Goal: Task Accomplishment & Management: Use online tool/utility

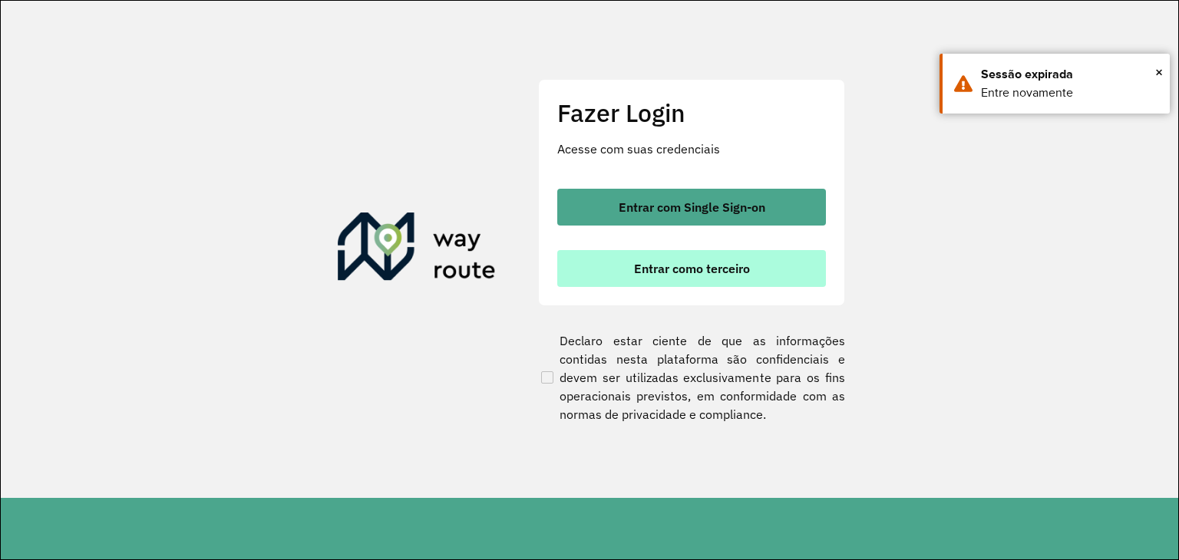
click at [765, 274] on button "Entrar como terceiro" at bounding box center [691, 268] width 269 height 37
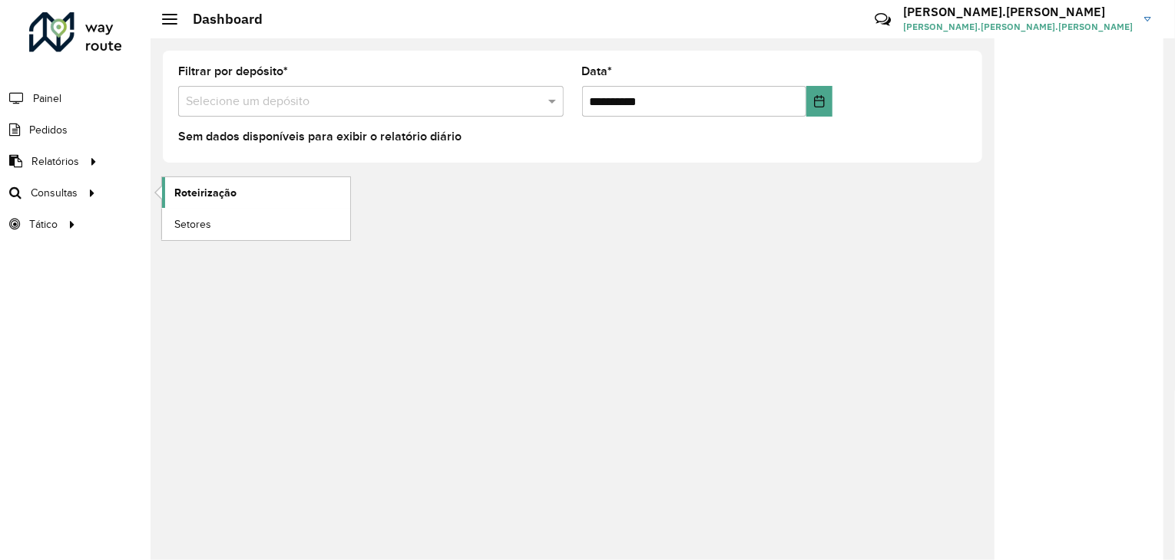
click at [200, 200] on link "Roteirização" at bounding box center [256, 192] width 188 height 31
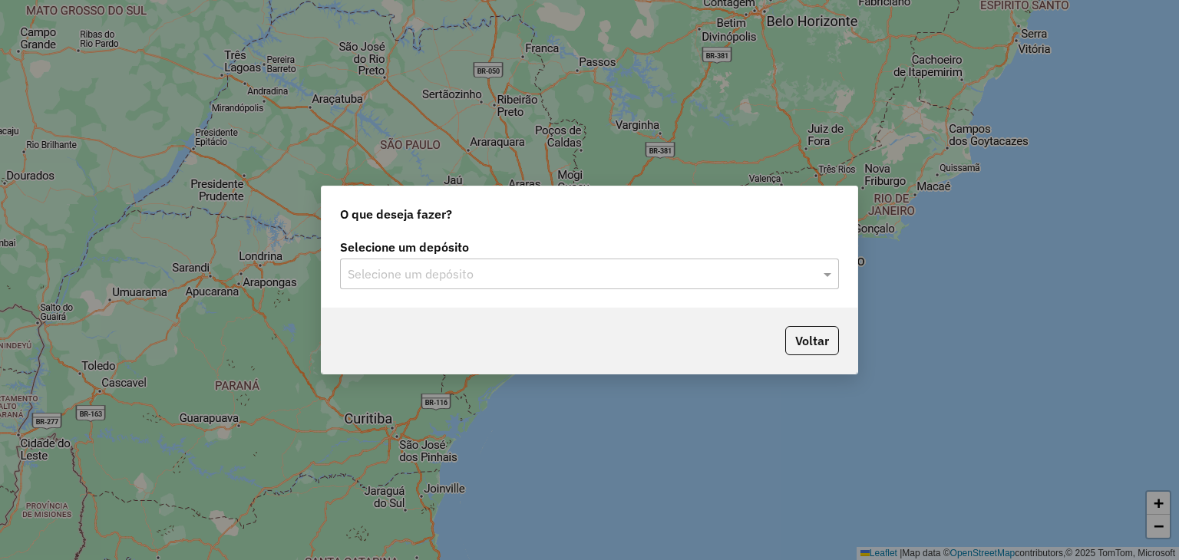
click at [500, 270] on input "text" at bounding box center [574, 275] width 453 height 18
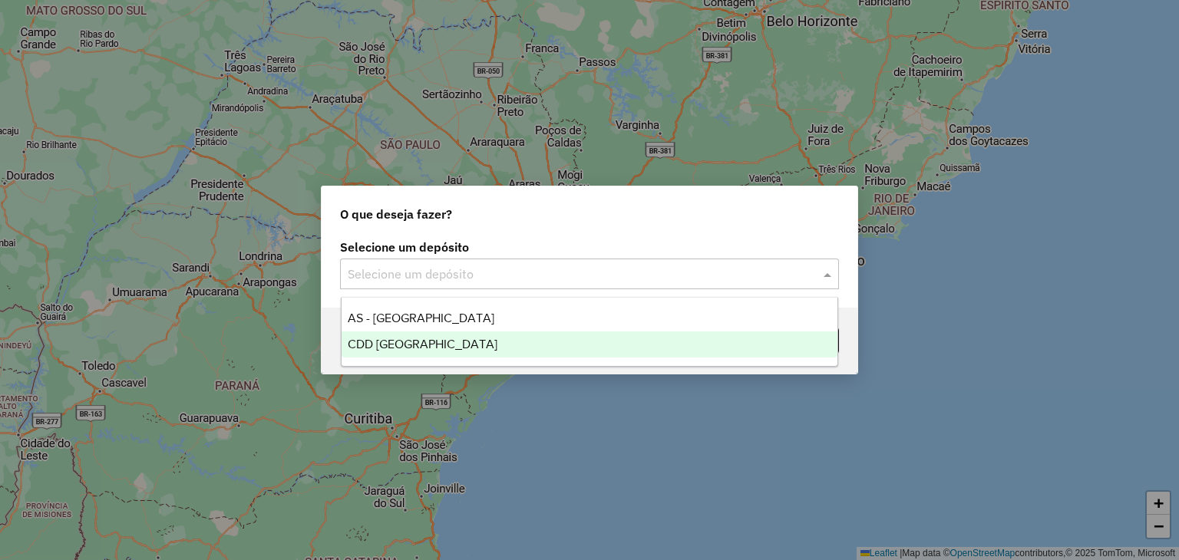
click at [511, 335] on div "CDD [GEOGRAPHIC_DATA]" at bounding box center [590, 345] width 497 height 26
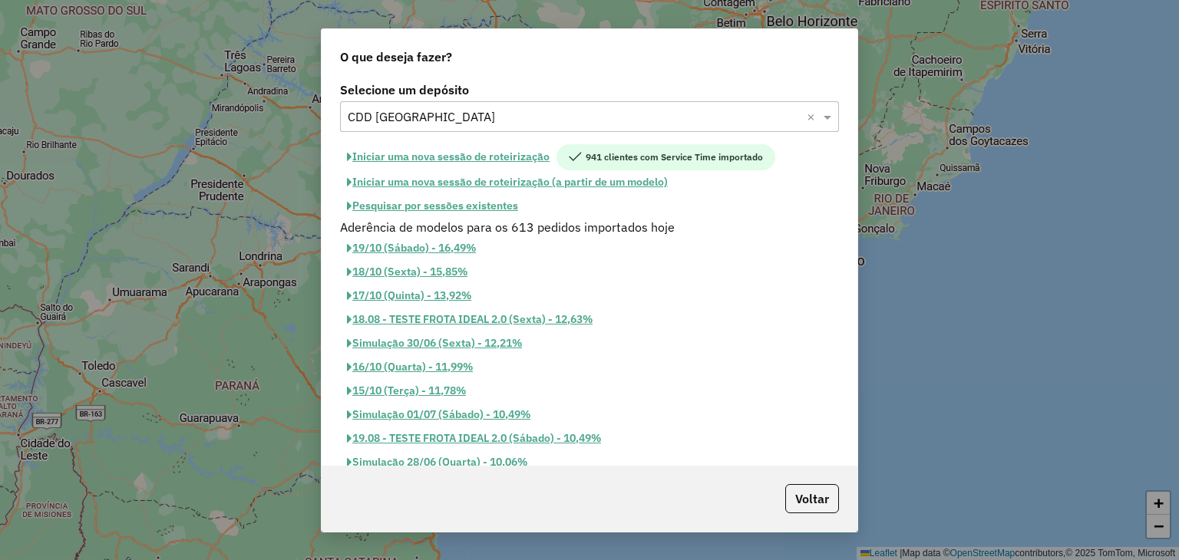
click at [470, 209] on button "Pesquisar por sessões existentes" at bounding box center [432, 206] width 185 height 24
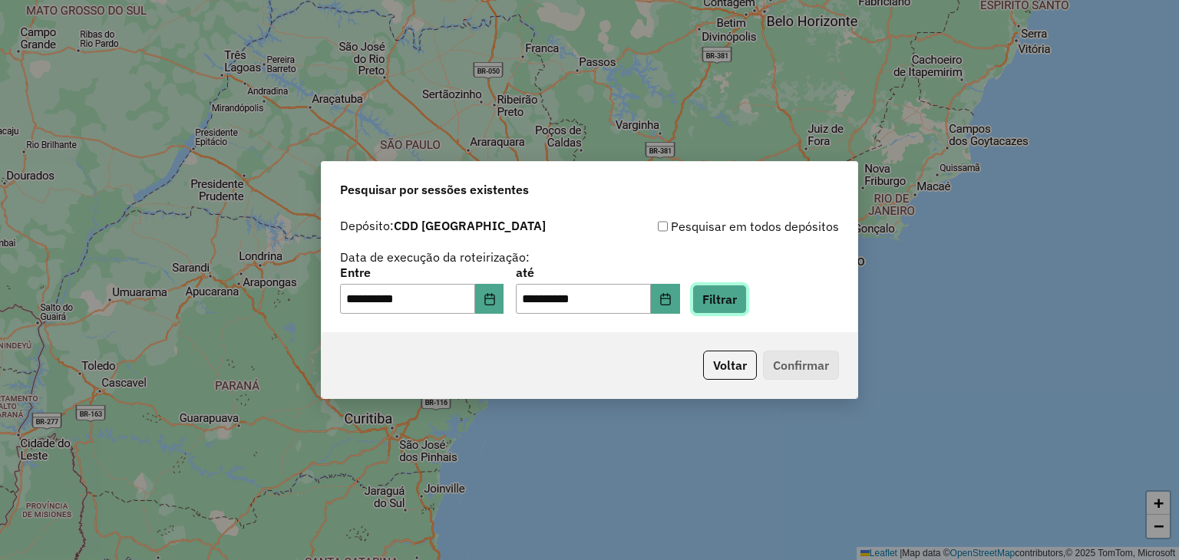
click at [747, 289] on button "Filtrar" at bounding box center [719, 299] width 55 height 29
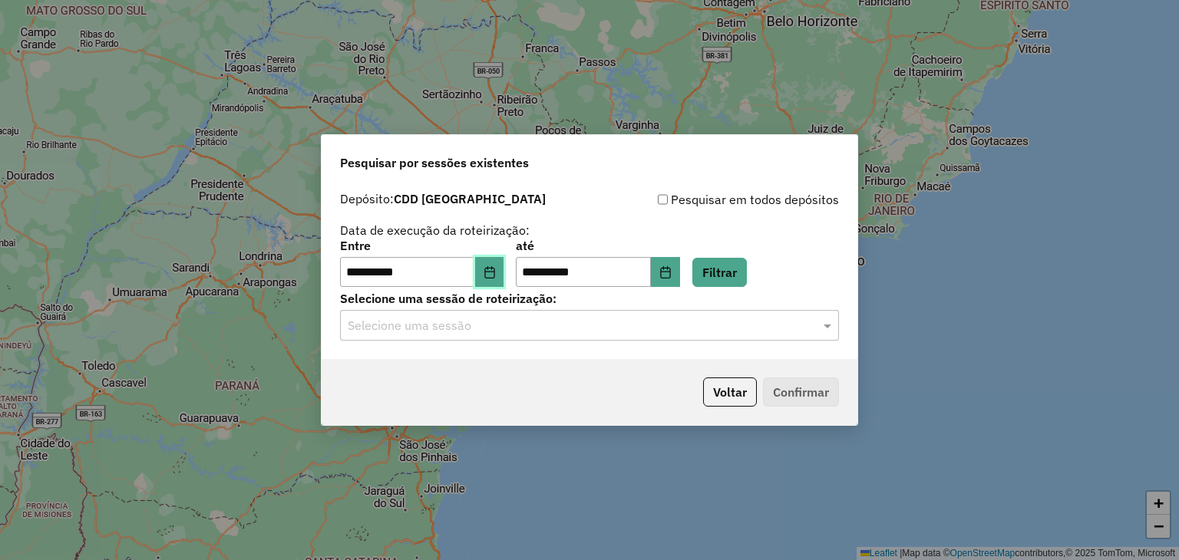
click at [504, 266] on button "Choose Date" at bounding box center [489, 272] width 29 height 31
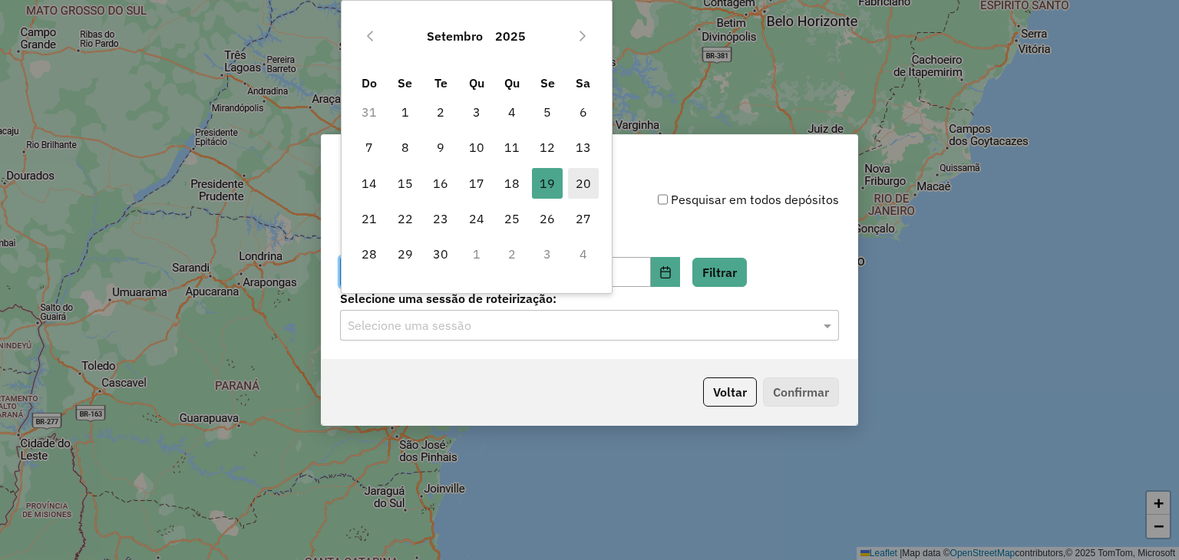
click at [583, 174] on span "20" at bounding box center [583, 183] width 31 height 31
type input "**********"
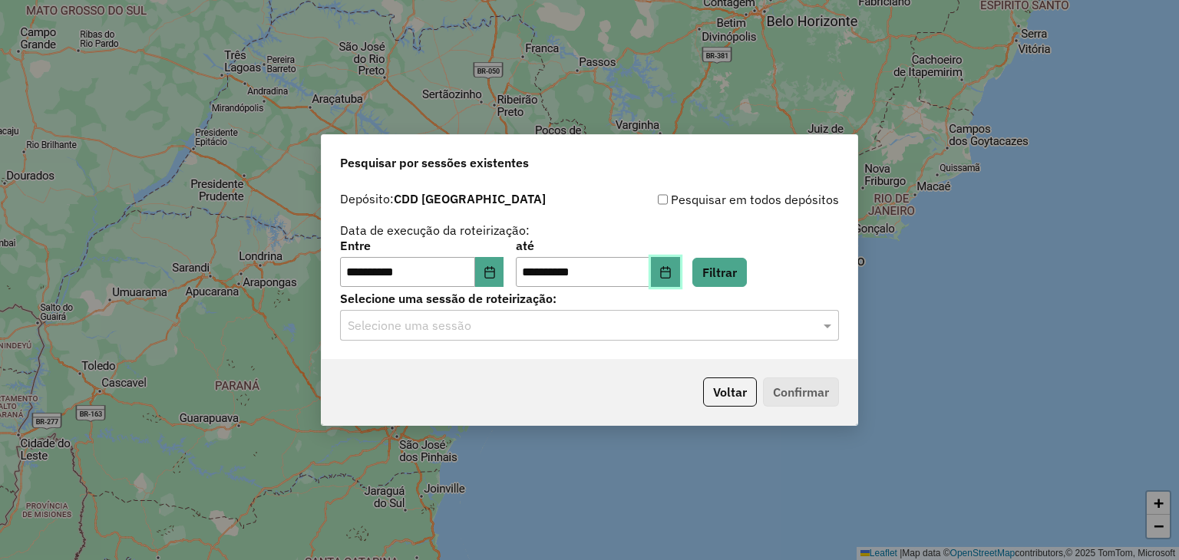
click at [672, 274] on icon "Choose Date" at bounding box center [665, 272] width 12 height 12
click at [521, 306] on label "Selecione uma sessão de roteirização:" at bounding box center [589, 298] width 499 height 18
click at [524, 331] on input "text" at bounding box center [574, 326] width 453 height 18
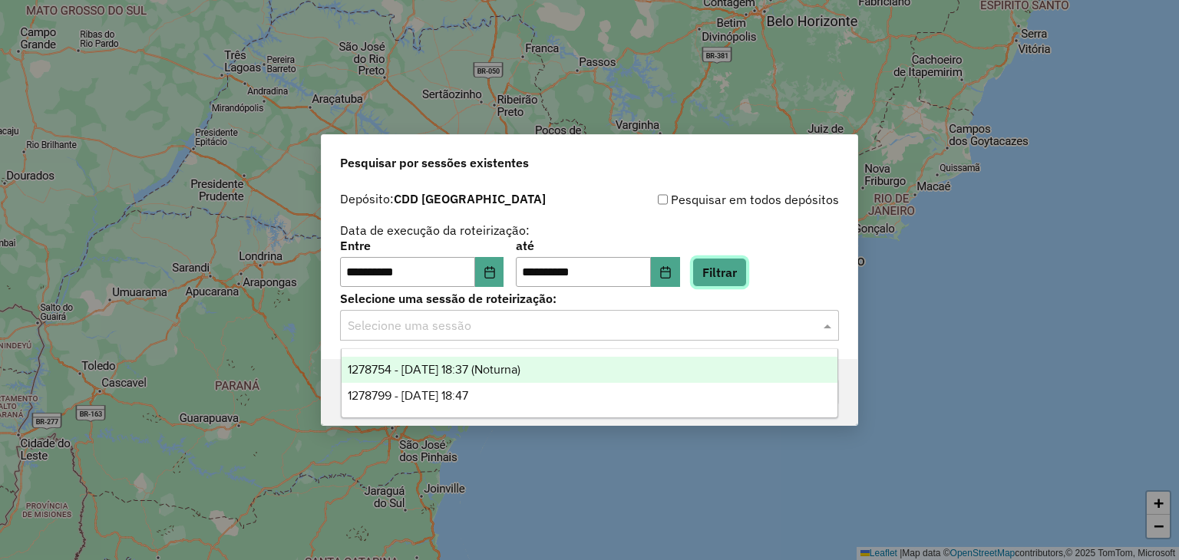
click at [747, 268] on button "Filtrar" at bounding box center [719, 272] width 55 height 29
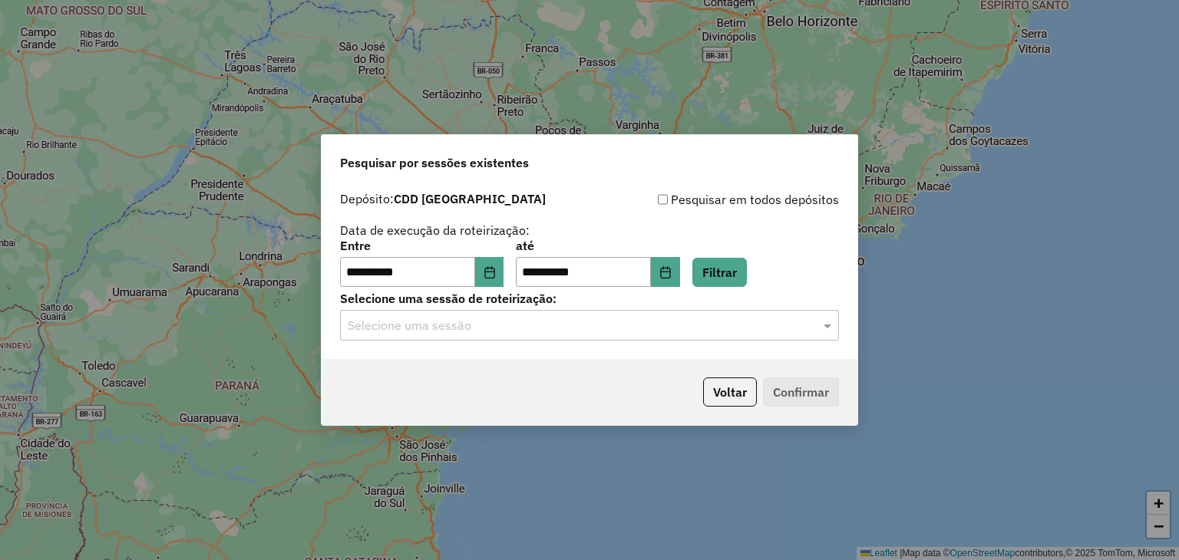
click at [465, 325] on input "text" at bounding box center [574, 326] width 453 height 18
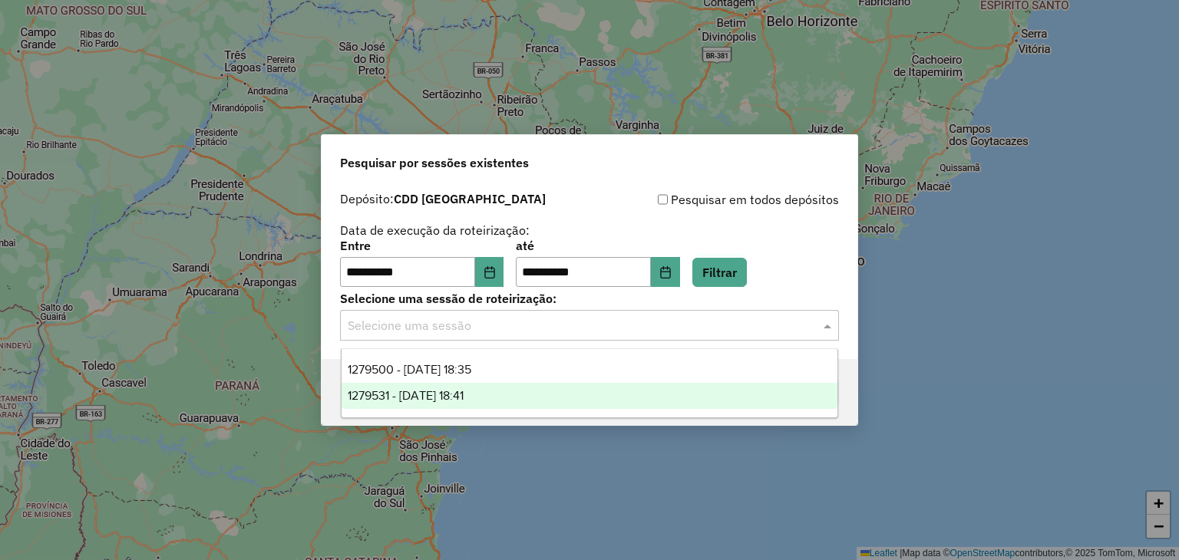
click at [464, 393] on span "1279531 - 20/09/2025 18:41" at bounding box center [406, 395] width 116 height 13
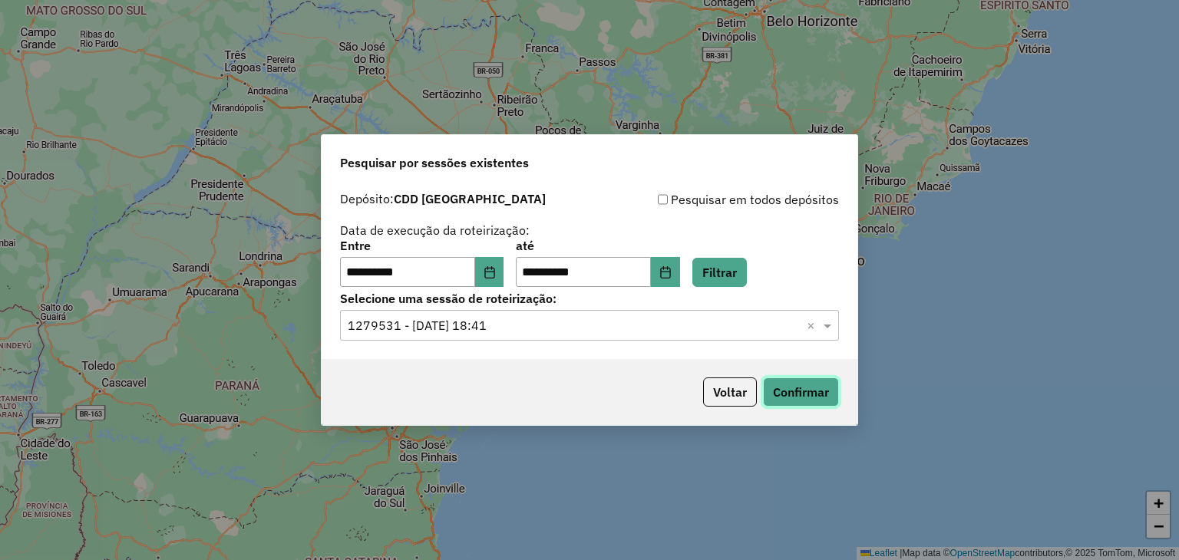
click at [807, 385] on button "Confirmar" at bounding box center [801, 392] width 76 height 29
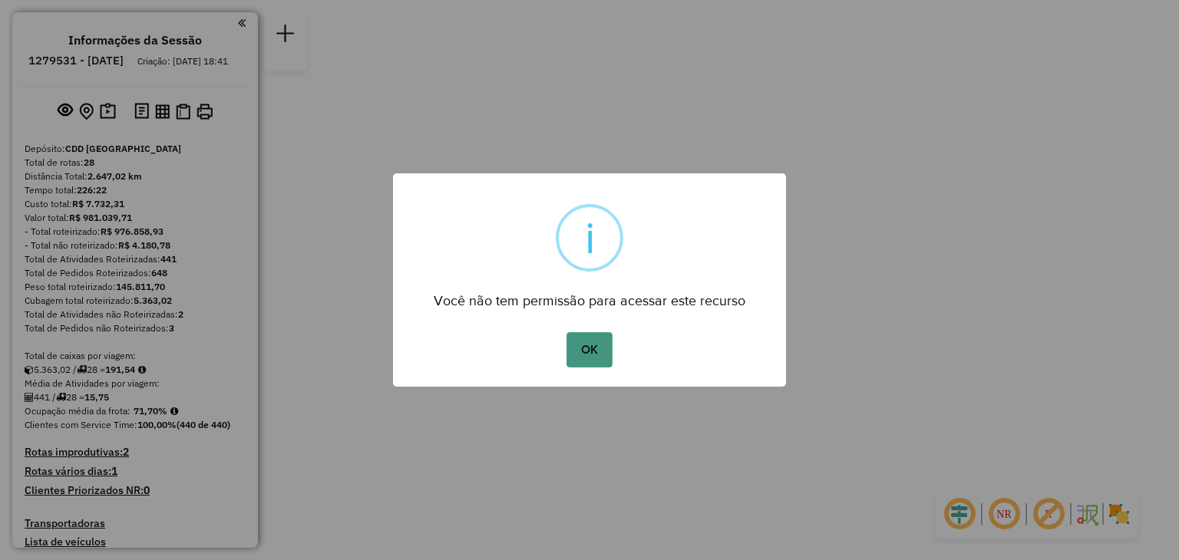
click at [590, 352] on button "OK" at bounding box center [589, 349] width 45 height 35
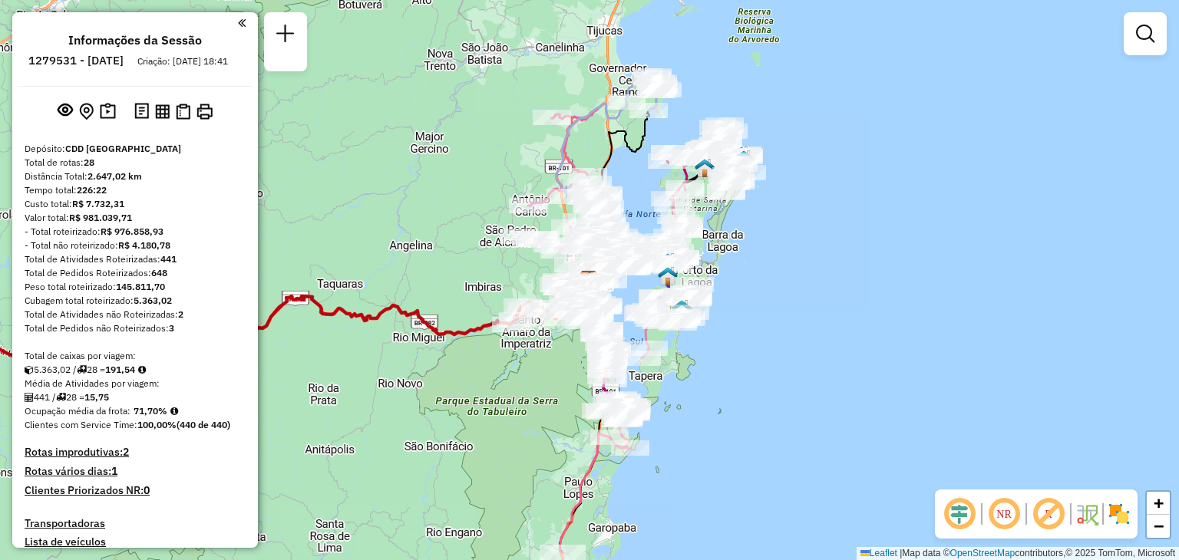
click at [1007, 517] on em at bounding box center [1004, 514] width 37 height 37
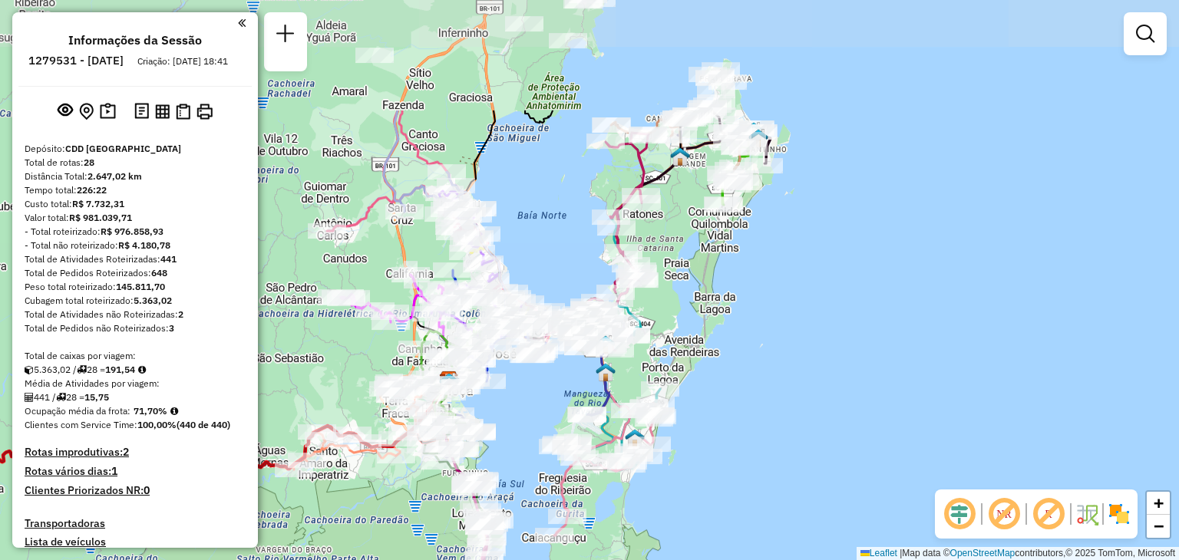
drag, startPoint x: 626, startPoint y: 181, endPoint x: 673, endPoint y: 357, distance: 181.9
click at [673, 357] on div "Janela de atendimento Grade de atendimento Capacidade Transportadoras Veículos …" at bounding box center [589, 280] width 1179 height 560
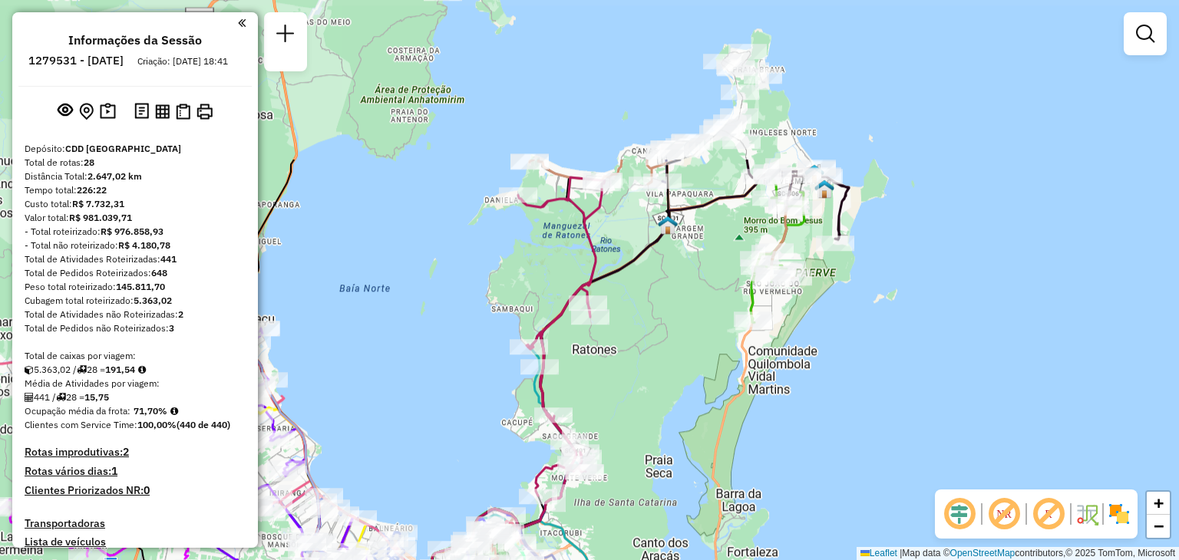
drag, startPoint x: 668, startPoint y: 307, endPoint x: 656, endPoint y: 421, distance: 115.0
click at [656, 421] on div "Janela de atendimento Grade de atendimento Capacidade Transportadoras Veículos …" at bounding box center [589, 280] width 1179 height 560
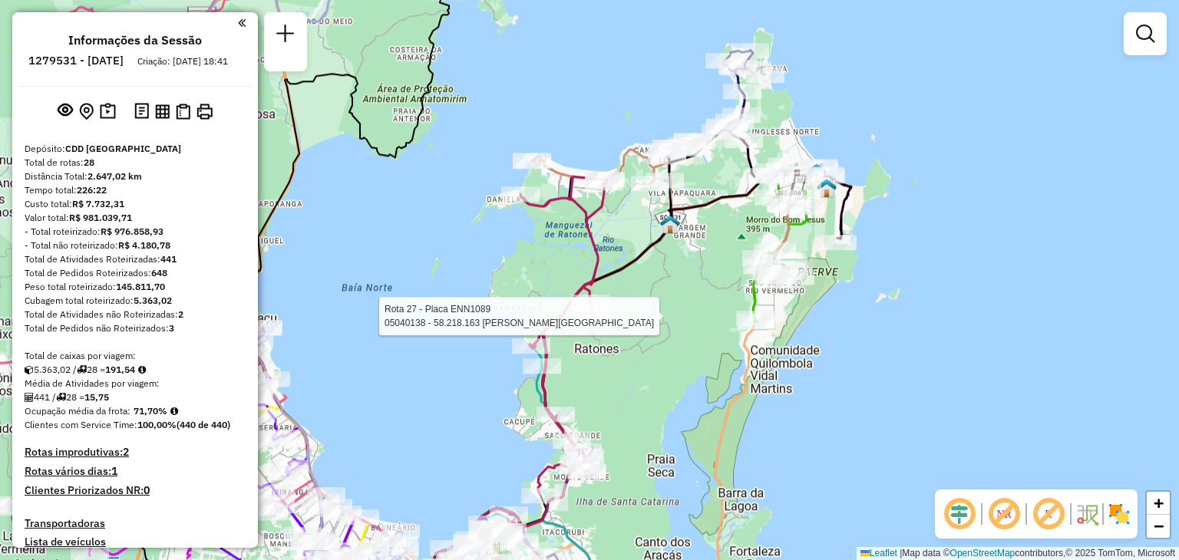
select select "**********"
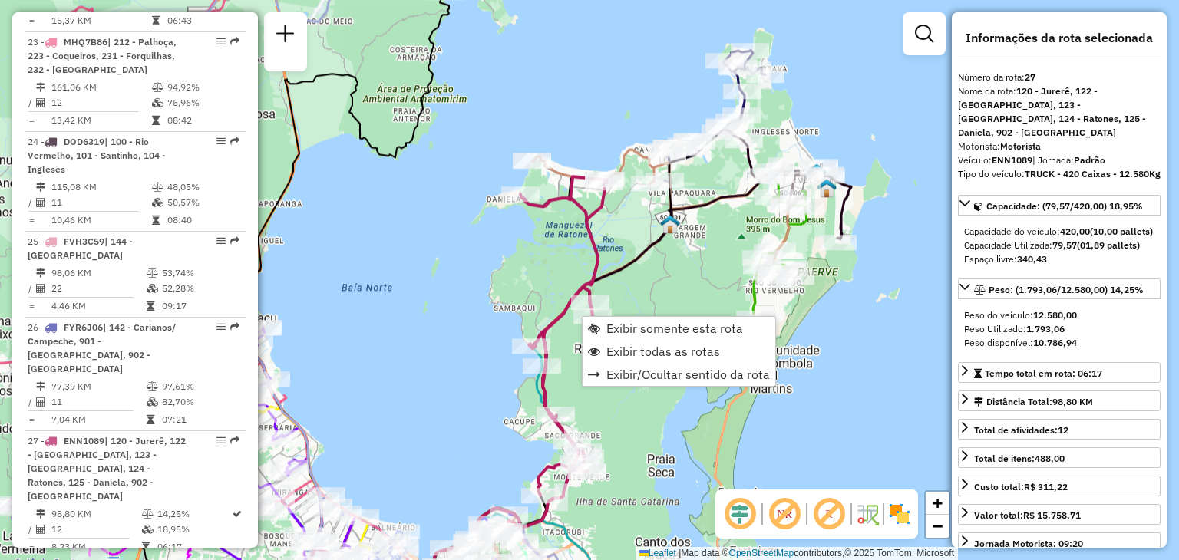
scroll to position [2590, 0]
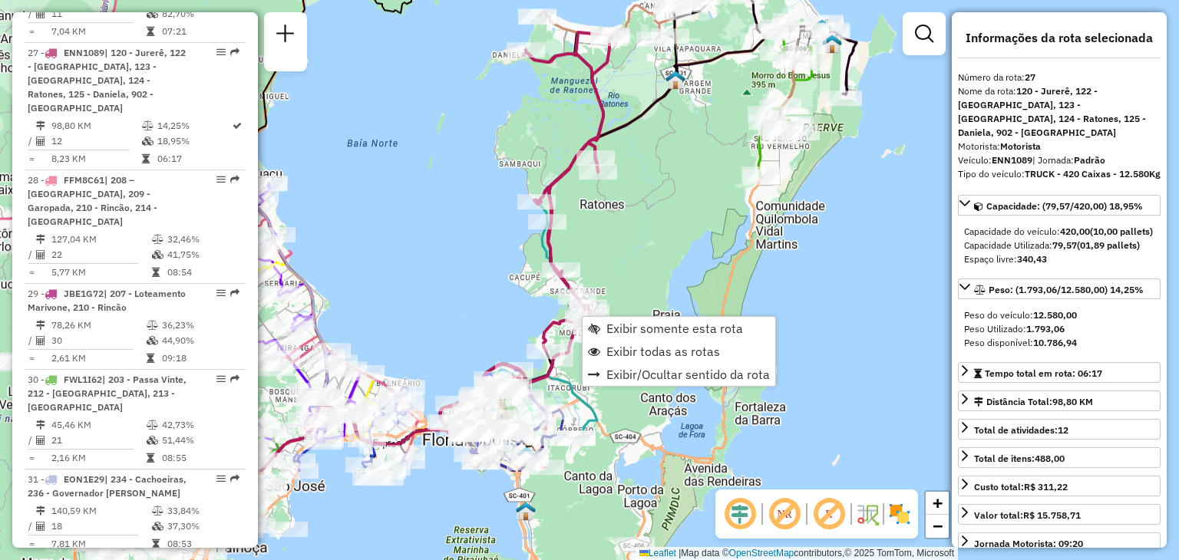
drag, startPoint x: 664, startPoint y: 428, endPoint x: 653, endPoint y: 259, distance: 168.5
click at [670, 280] on div "Janela de atendimento Grade de atendimento Capacidade Transportadoras Veículos …" at bounding box center [589, 280] width 1179 height 560
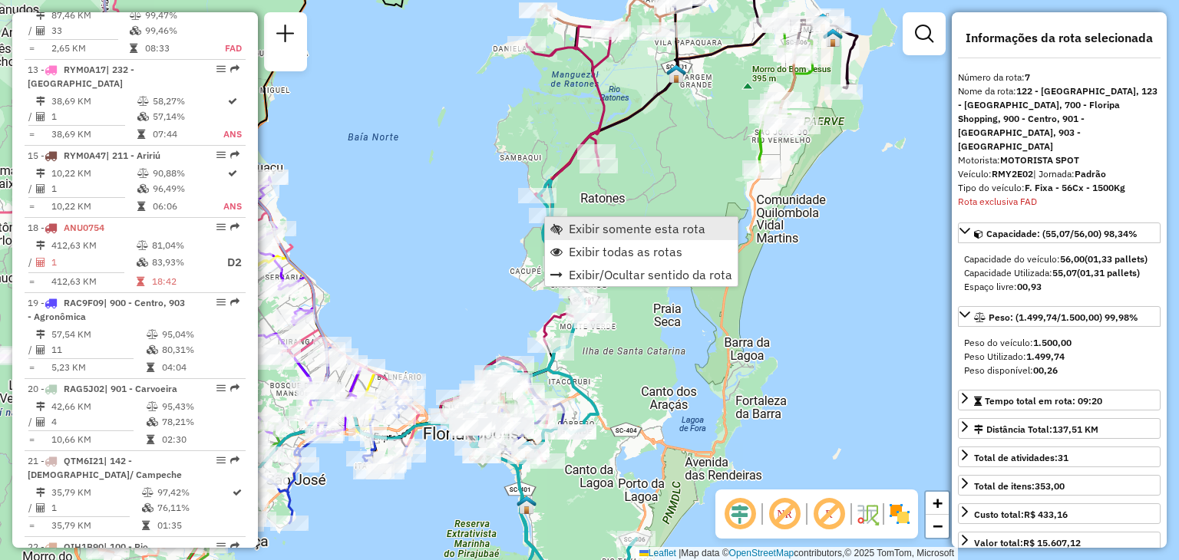
scroll to position [1171, 0]
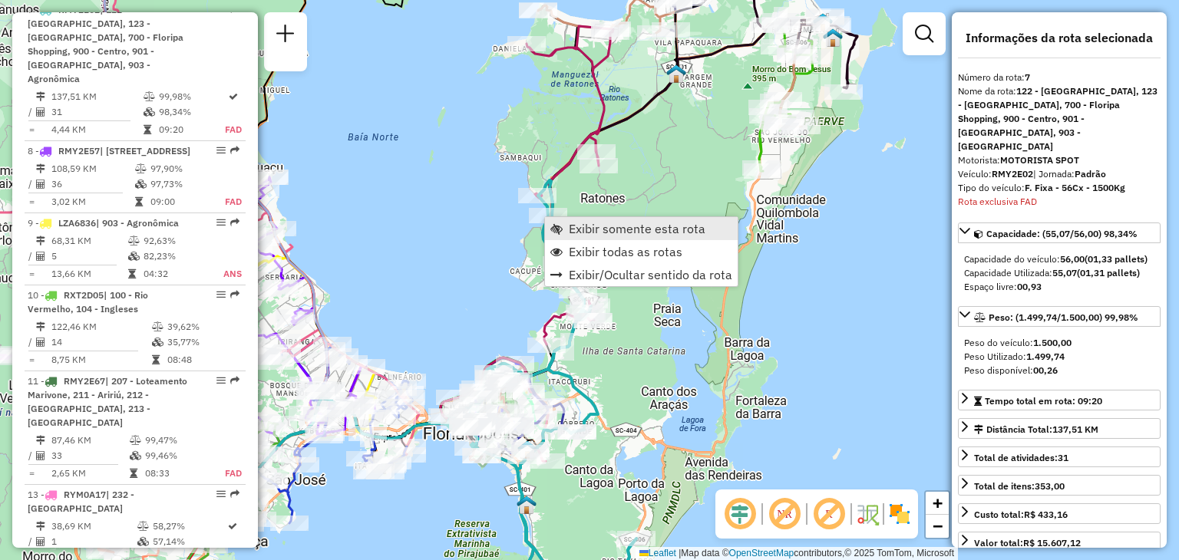
click at [625, 233] on span "Exibir somente esta rota" at bounding box center [637, 229] width 137 height 12
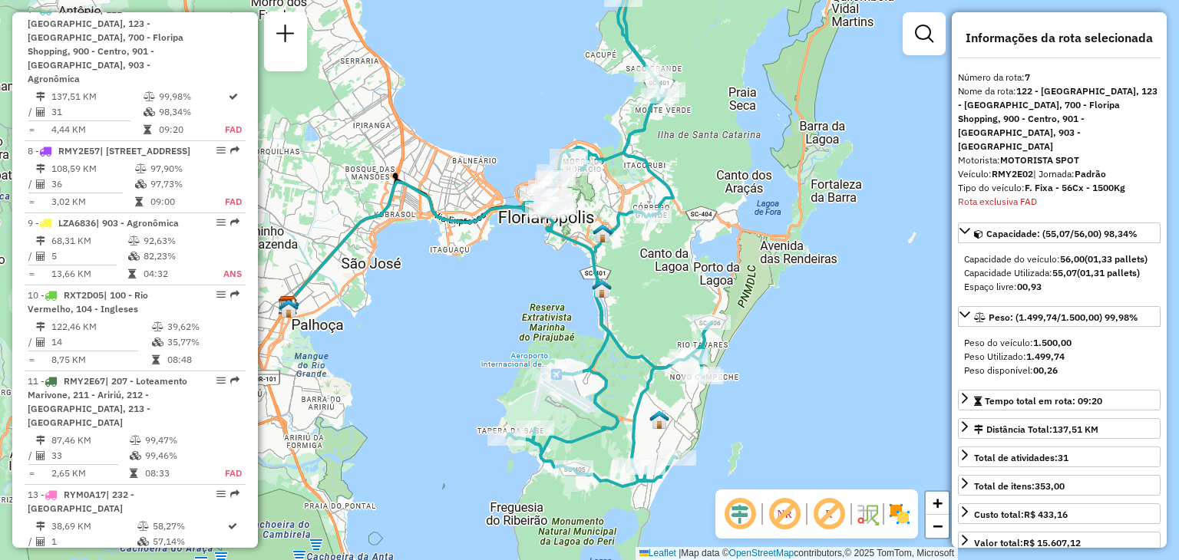
drag, startPoint x: 810, startPoint y: 247, endPoint x: 739, endPoint y: 198, distance: 86.0
click at [739, 198] on div "Janela de atendimento Grade de atendimento Capacidade Transportadoras Veículos …" at bounding box center [589, 280] width 1179 height 560
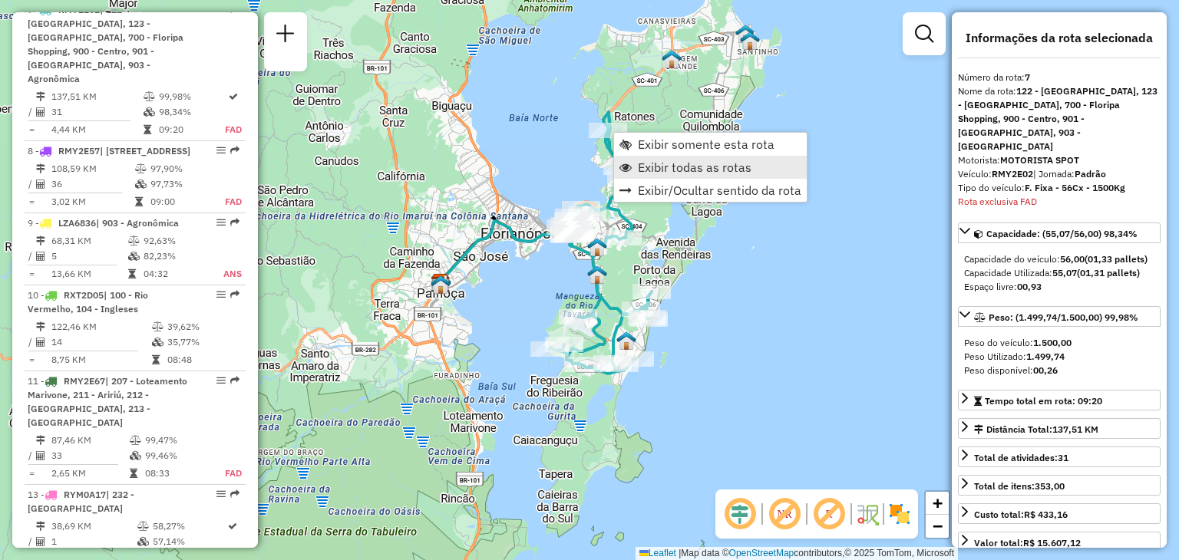
click at [679, 165] on span "Exibir todas as rotas" at bounding box center [695, 167] width 114 height 12
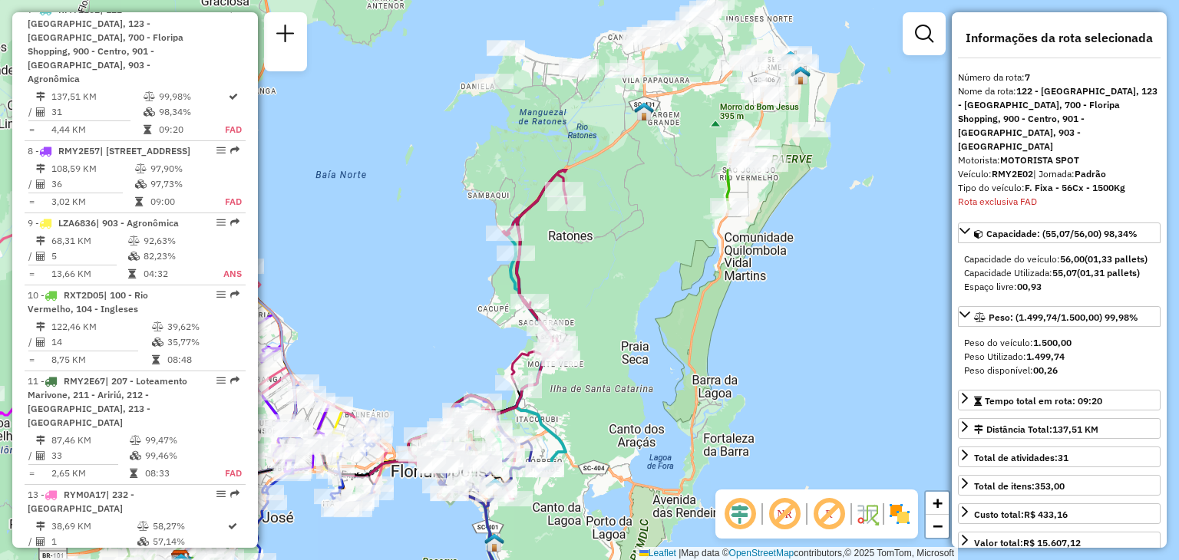
drag, startPoint x: 651, startPoint y: 206, endPoint x: 672, endPoint y: 342, distance: 137.6
click at [625, 430] on div "Janela de atendimento Grade de atendimento Capacidade Transportadoras Veículos …" at bounding box center [589, 280] width 1179 height 560
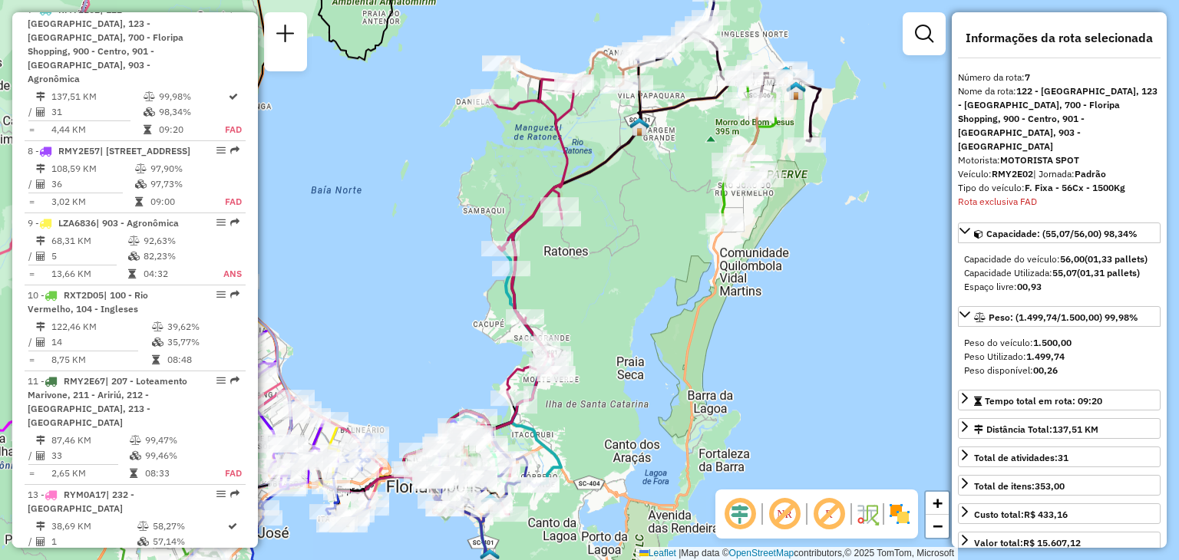
drag, startPoint x: 691, startPoint y: 145, endPoint x: 688, endPoint y: 161, distance: 16.4
click at [688, 161] on div "Janela de atendimento Grade de atendimento Capacidade Transportadoras Veículos …" at bounding box center [589, 280] width 1179 height 560
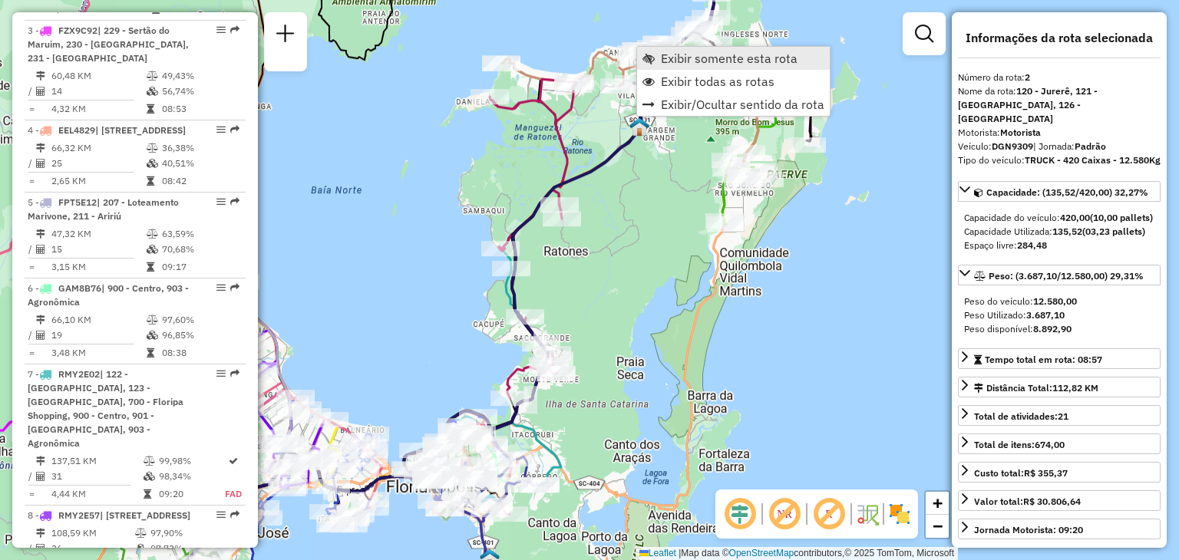
scroll to position [715, 0]
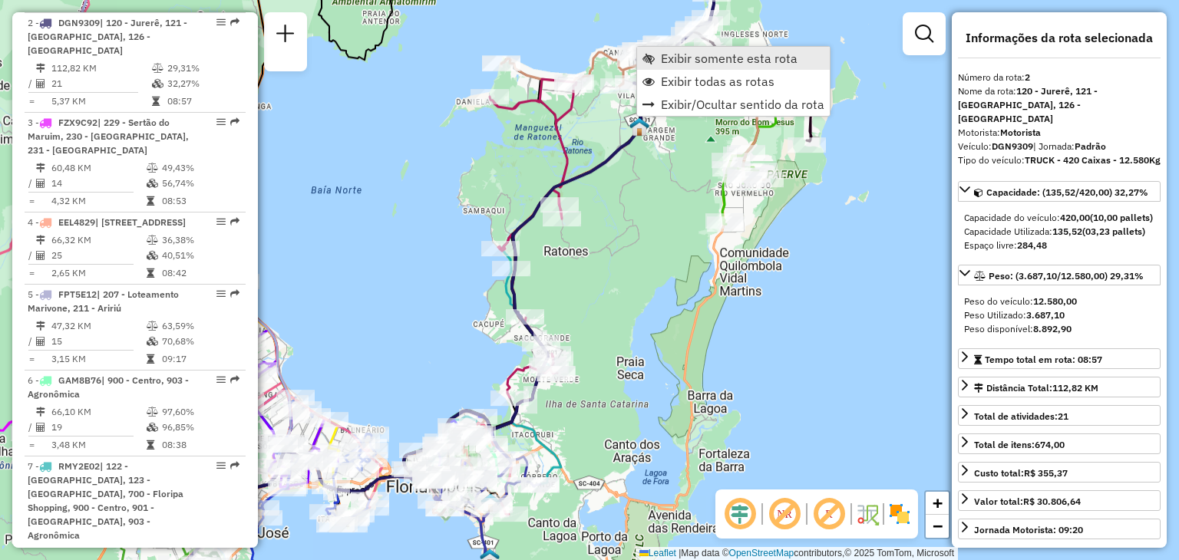
click at [679, 55] on span "Exibir somente esta rota" at bounding box center [729, 58] width 137 height 12
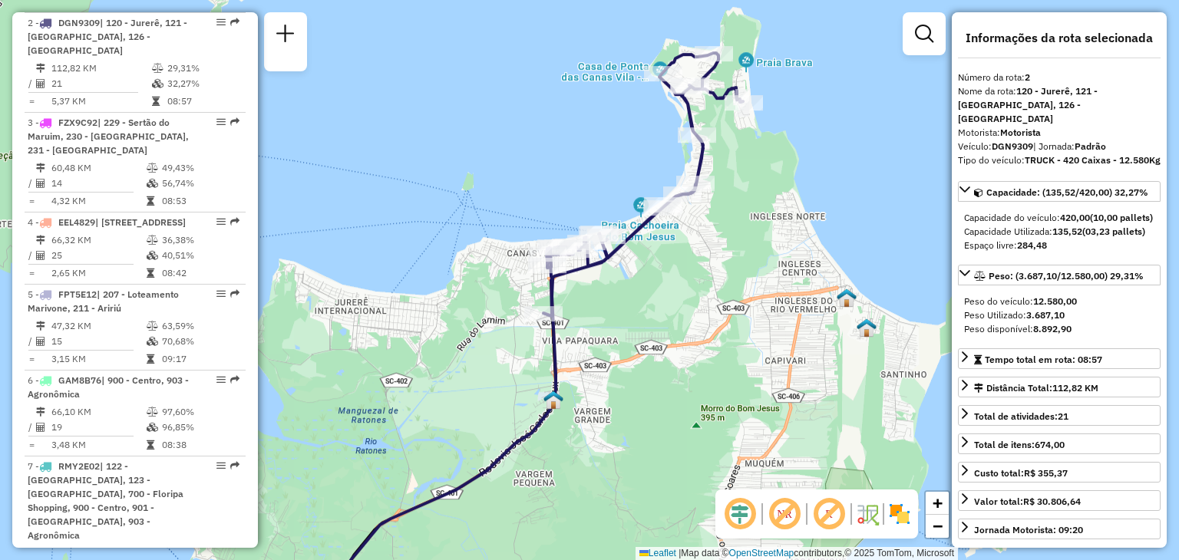
drag, startPoint x: 620, startPoint y: 243, endPoint x: 739, endPoint y: 173, distance: 138.4
click at [718, 225] on div "Janela de atendimento Grade de atendimento Capacidade Transportadoras Veículos …" at bounding box center [589, 280] width 1179 height 560
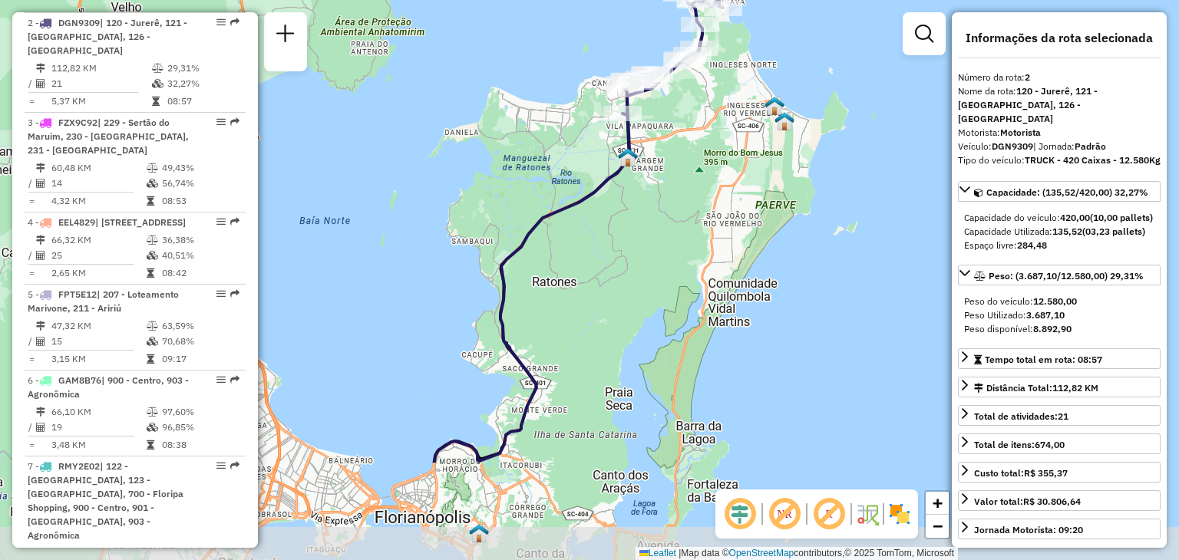
drag, startPoint x: 703, startPoint y: 286, endPoint x: 715, endPoint y: 133, distance: 154.0
click at [715, 133] on div "Janela de atendimento Grade de atendimento Capacidade Transportadoras Veículos …" at bounding box center [589, 280] width 1179 height 560
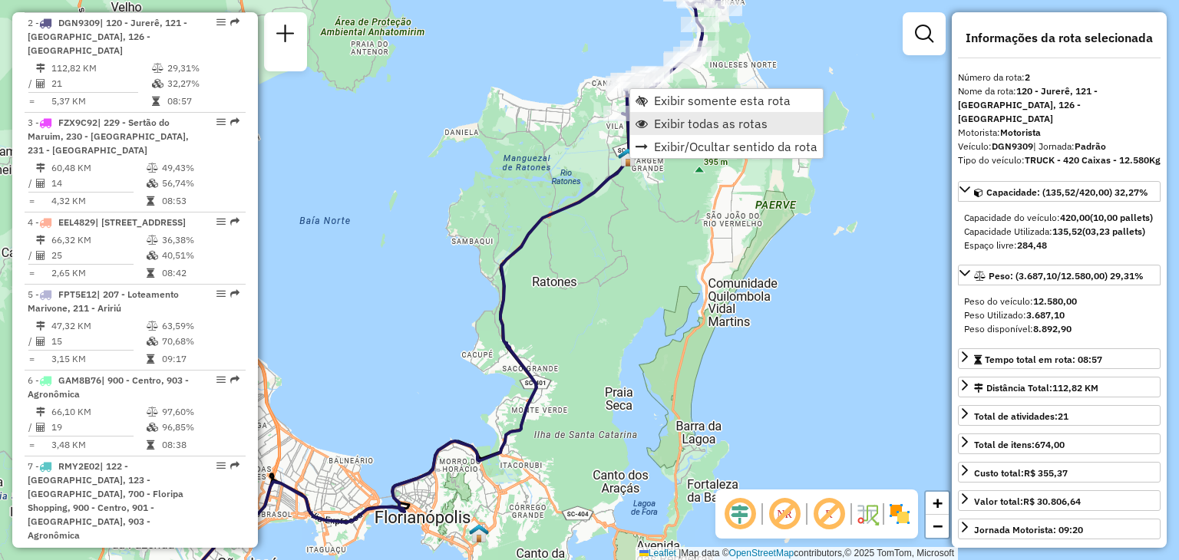
click at [688, 129] on span "Exibir todas as rotas" at bounding box center [711, 123] width 114 height 12
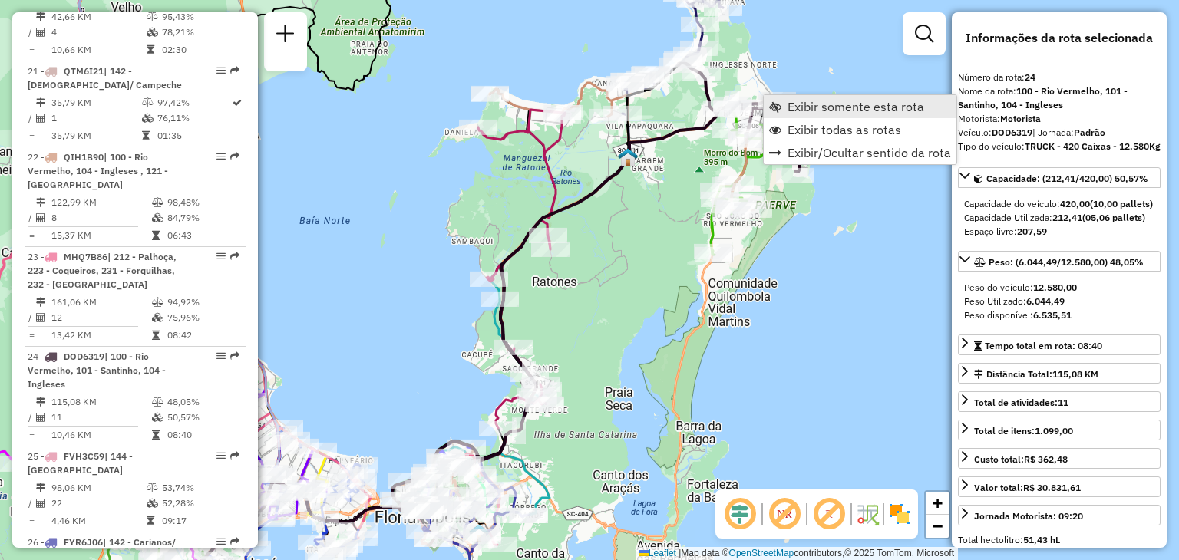
scroll to position [2304, 0]
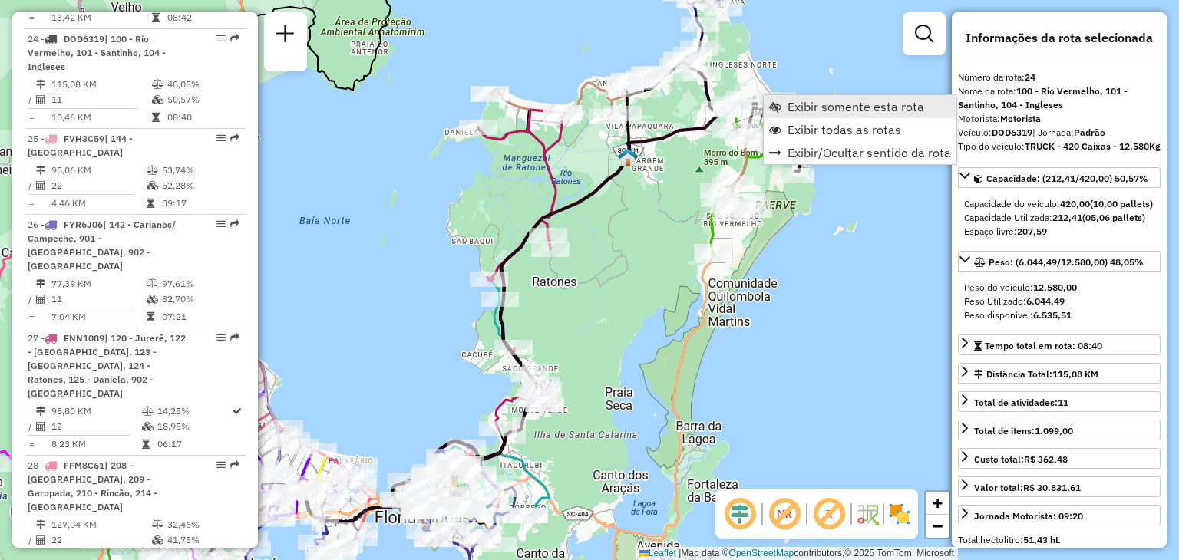
click at [834, 112] on span "Exibir somente esta rota" at bounding box center [856, 107] width 137 height 12
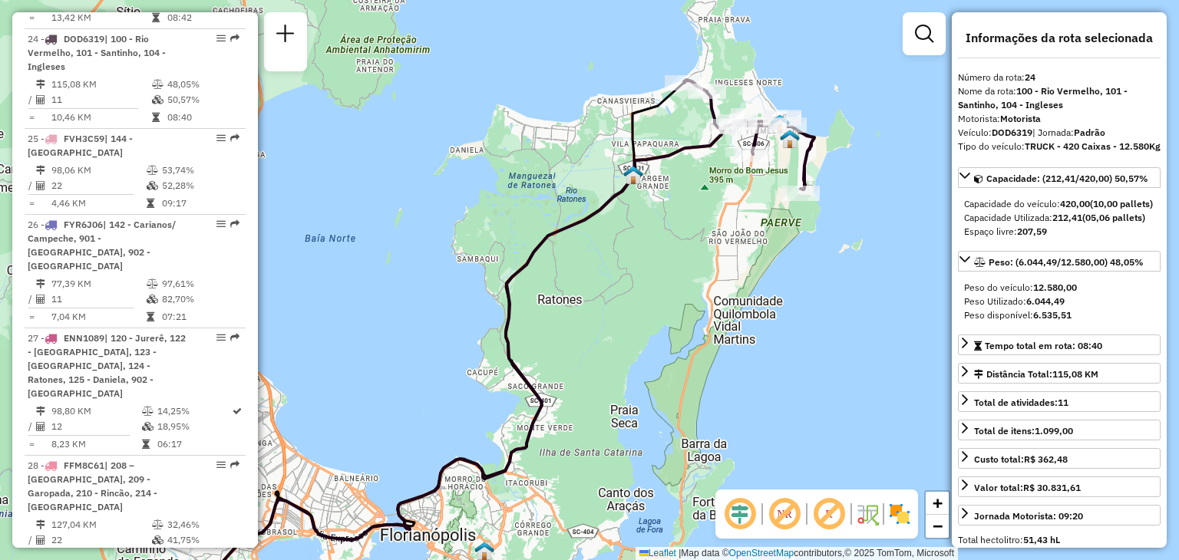
drag, startPoint x: 816, startPoint y: 108, endPoint x: 716, endPoint y: 182, distance: 124.1
click at [716, 182] on div "Janela de atendimento Grade de atendimento Capacidade Transportadoras Veículos …" at bounding box center [589, 280] width 1179 height 560
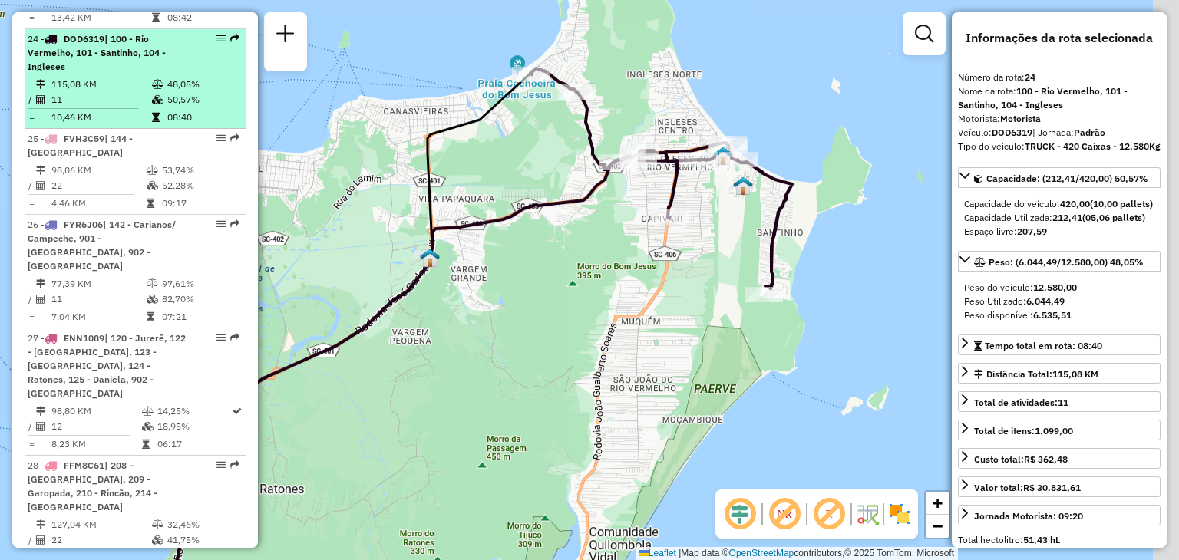
drag, startPoint x: 707, startPoint y: 101, endPoint x: 182, endPoint y: 12, distance: 532.6
click at [571, 164] on div "Janela de atendimento Grade de atendimento Capacidade Transportadoras Veículos …" at bounding box center [589, 280] width 1179 height 560
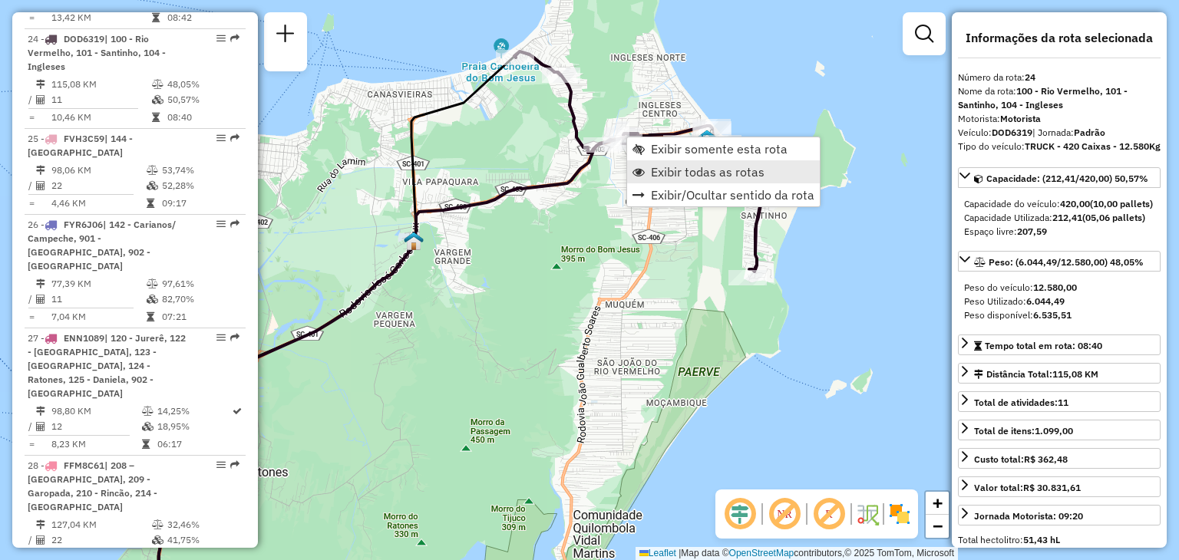
click at [660, 166] on span "Exibir todas as rotas" at bounding box center [708, 172] width 114 height 12
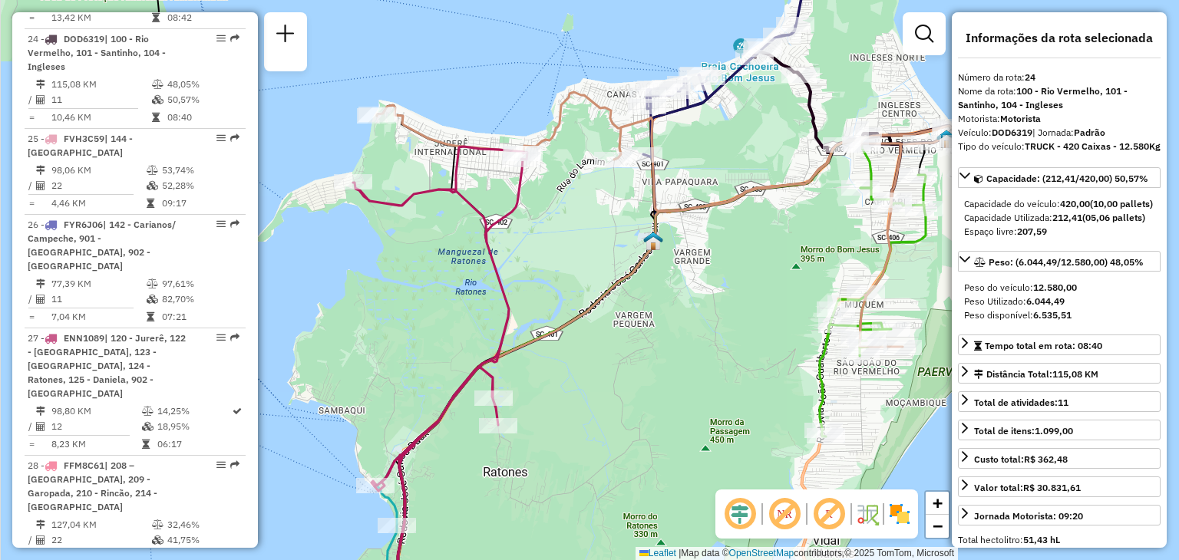
drag, startPoint x: 501, startPoint y: 261, endPoint x: 715, endPoint y: 243, distance: 214.9
click at [740, 259] on div "Janela de atendimento Grade de atendimento Capacidade Transportadoras Veículos …" at bounding box center [589, 280] width 1179 height 560
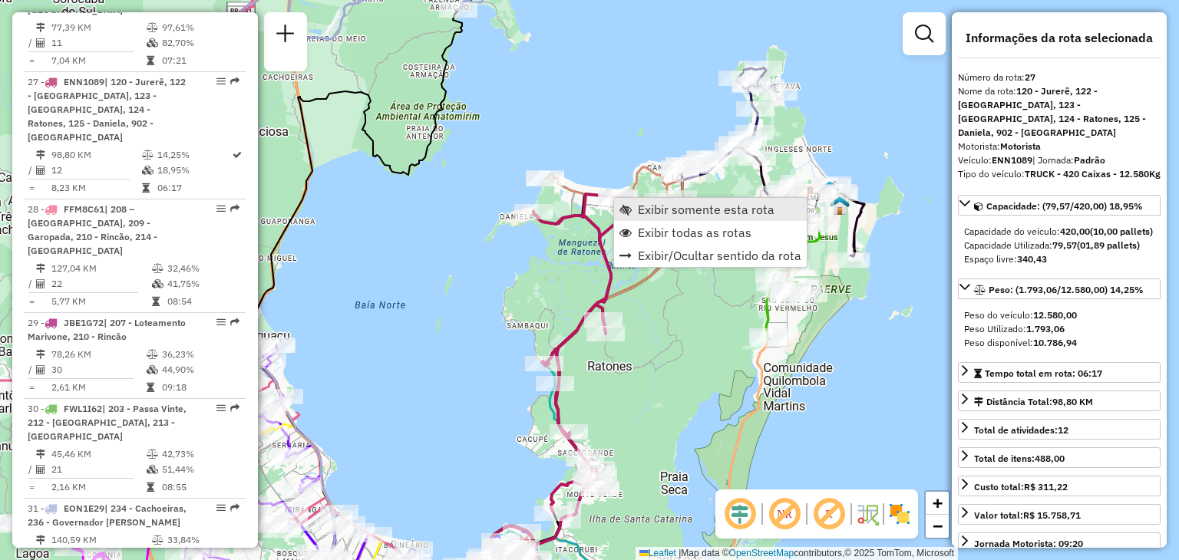
scroll to position [2590, 0]
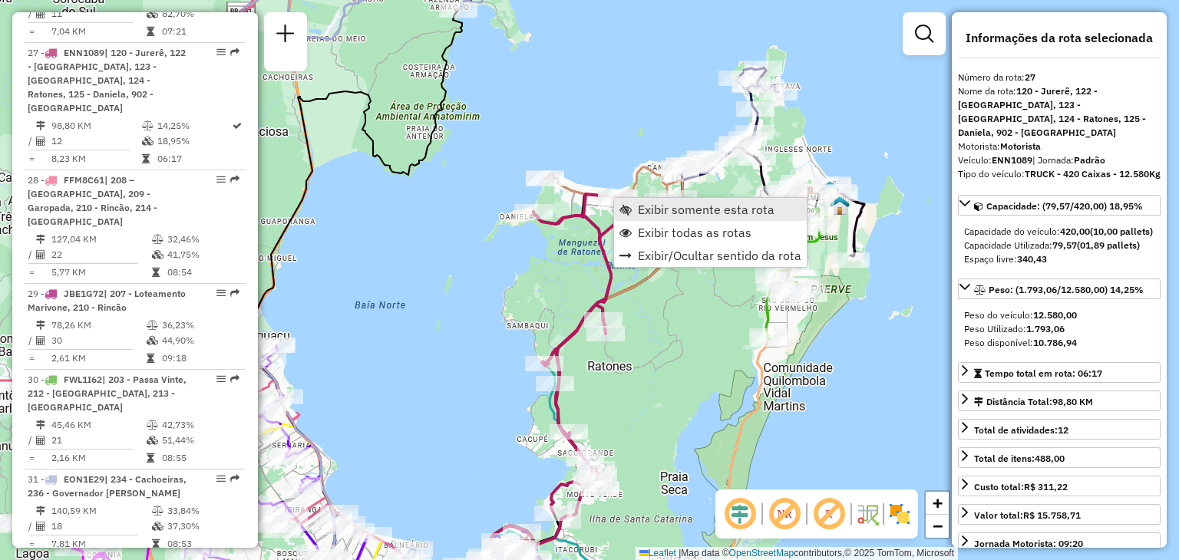
click at [669, 207] on span "Exibir somente esta rota" at bounding box center [706, 209] width 137 height 12
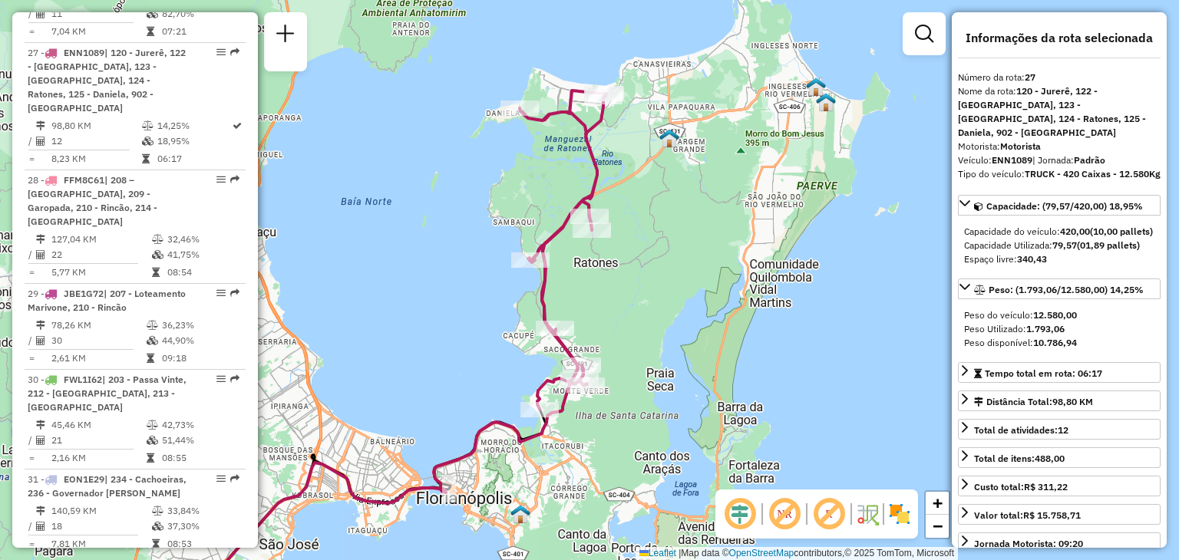
drag, startPoint x: 839, startPoint y: 221, endPoint x: 653, endPoint y: 282, distance: 195.7
click at [653, 282] on div "Janela de atendimento Grade de atendimento Capacidade Transportadoras Veículos …" at bounding box center [589, 280] width 1179 height 560
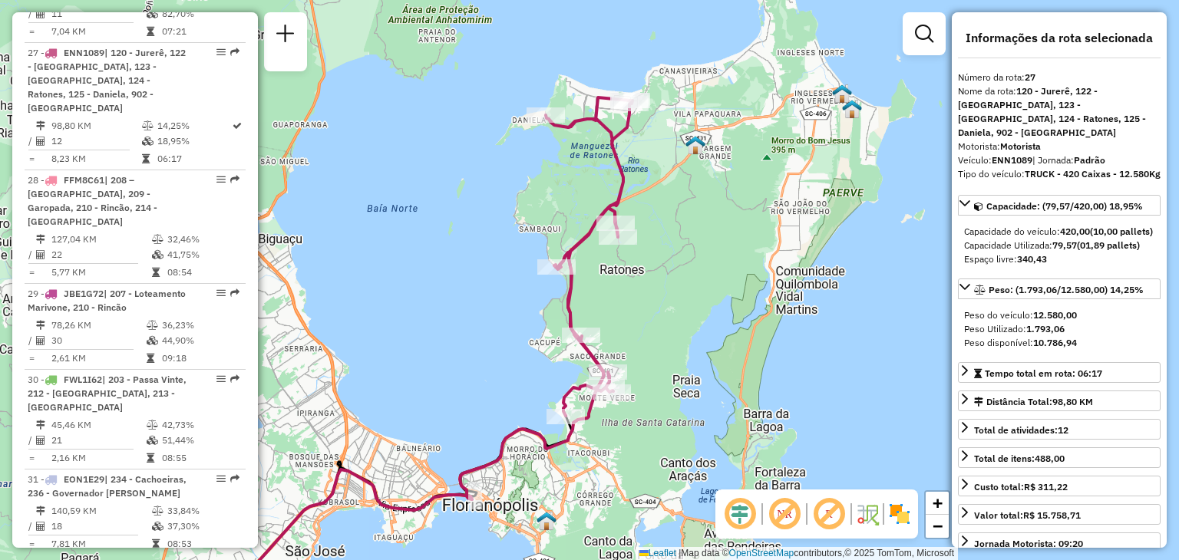
drag, startPoint x: 560, startPoint y: 262, endPoint x: 591, endPoint y: 259, distance: 30.9
click at [588, 268] on div "Janela de atendimento Grade de atendimento Capacidade Transportadoras Veículos …" at bounding box center [589, 280] width 1179 height 560
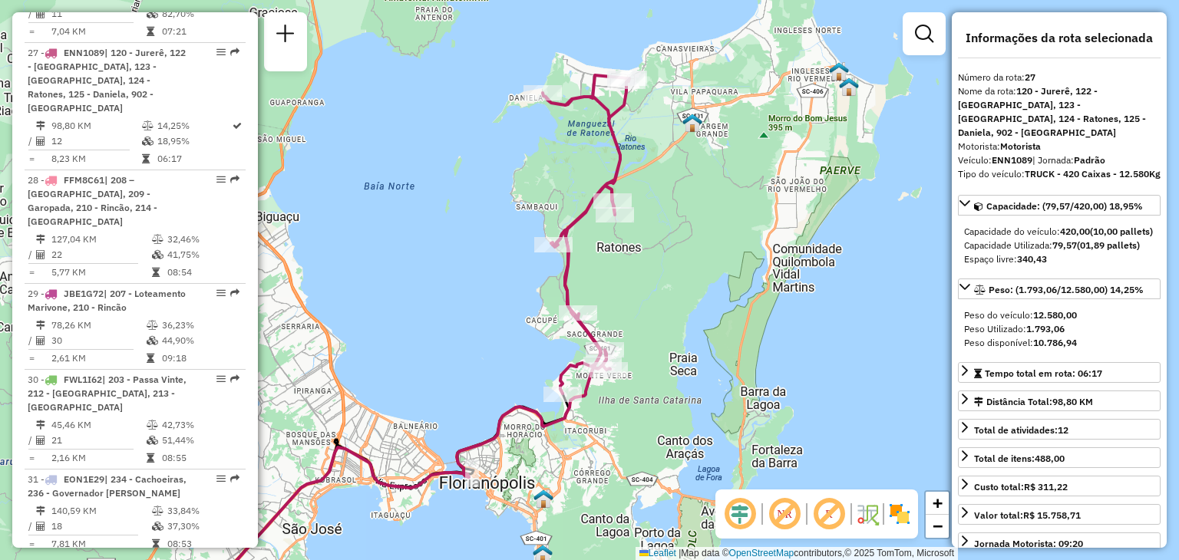
drag, startPoint x: 751, startPoint y: 209, endPoint x: 746, endPoint y: 187, distance: 22.7
click at [746, 187] on div "Janela de atendimento Grade de atendimento Capacidade Transportadoras Veículos …" at bounding box center [589, 280] width 1179 height 560
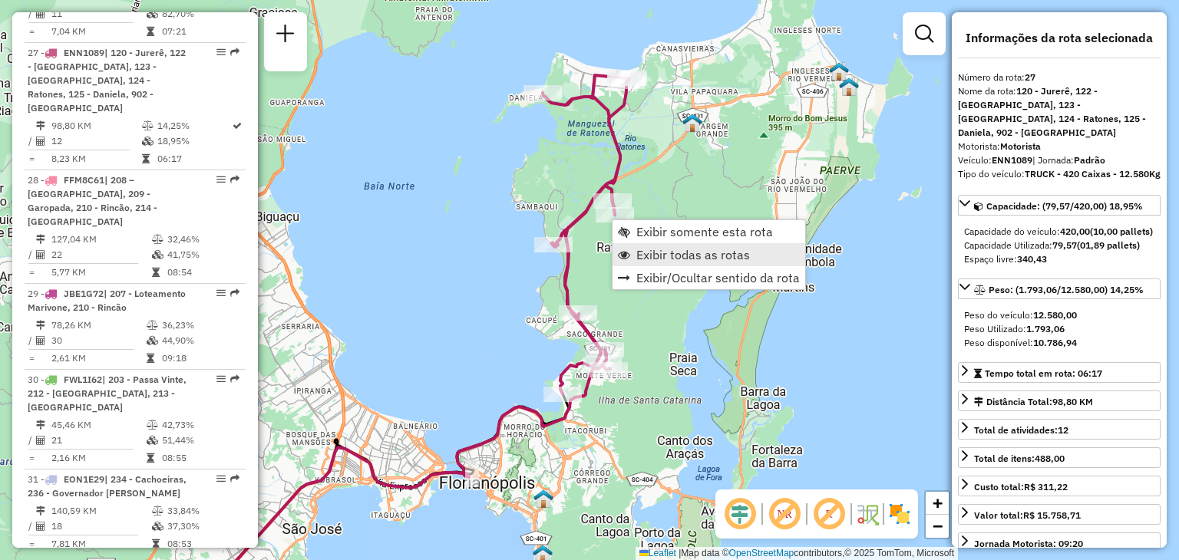
click at [669, 251] on span "Exibir todas as rotas" at bounding box center [693, 255] width 114 height 12
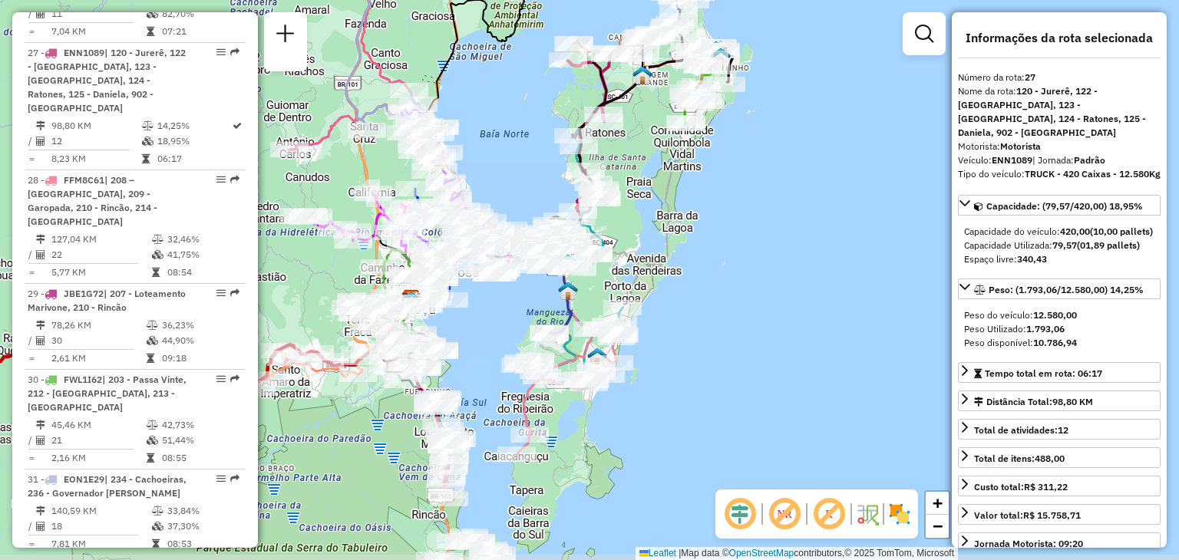
drag, startPoint x: 713, startPoint y: 362, endPoint x: 699, endPoint y: 249, distance: 113.0
click at [697, 249] on div "Janela de atendimento Grade de atendimento Capacidade Transportadoras Veículos …" at bounding box center [589, 280] width 1179 height 560
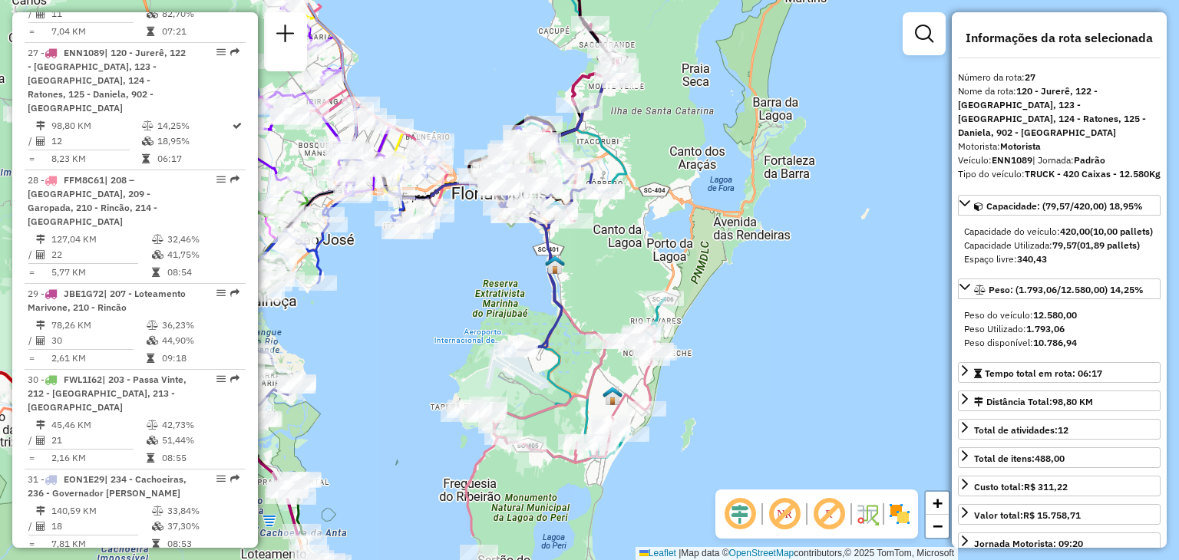
drag, startPoint x: 601, startPoint y: 312, endPoint x: 686, endPoint y: 227, distance: 120.5
click at [694, 232] on div "Janela de atendimento Grade de atendimento Capacidade Transportadoras Veículos …" at bounding box center [589, 280] width 1179 height 560
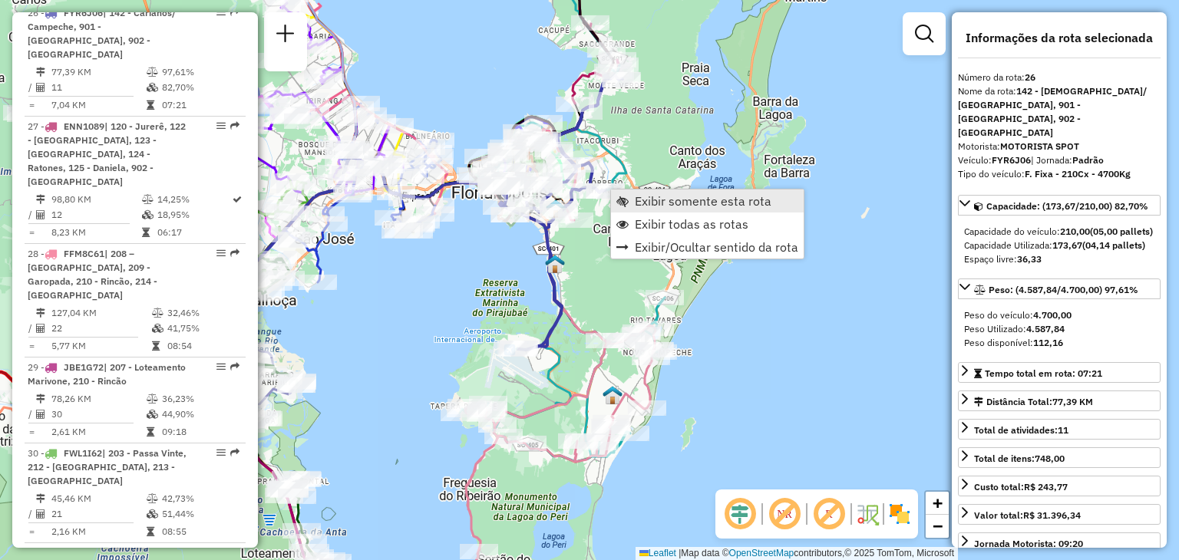
scroll to position [2490, 0]
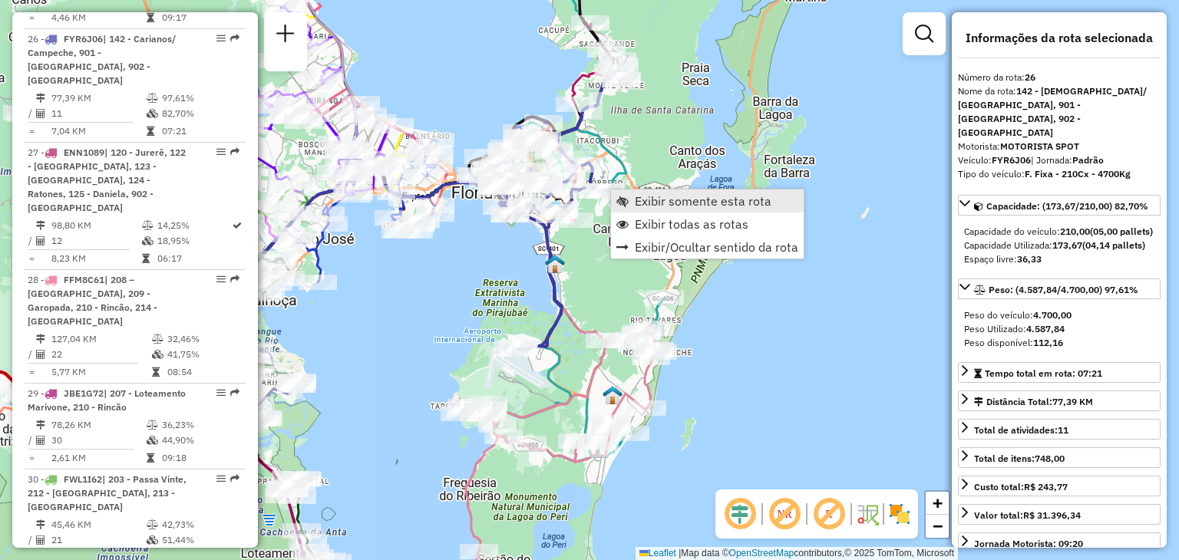
click at [679, 203] on span "Exibir somente esta rota" at bounding box center [703, 201] width 137 height 12
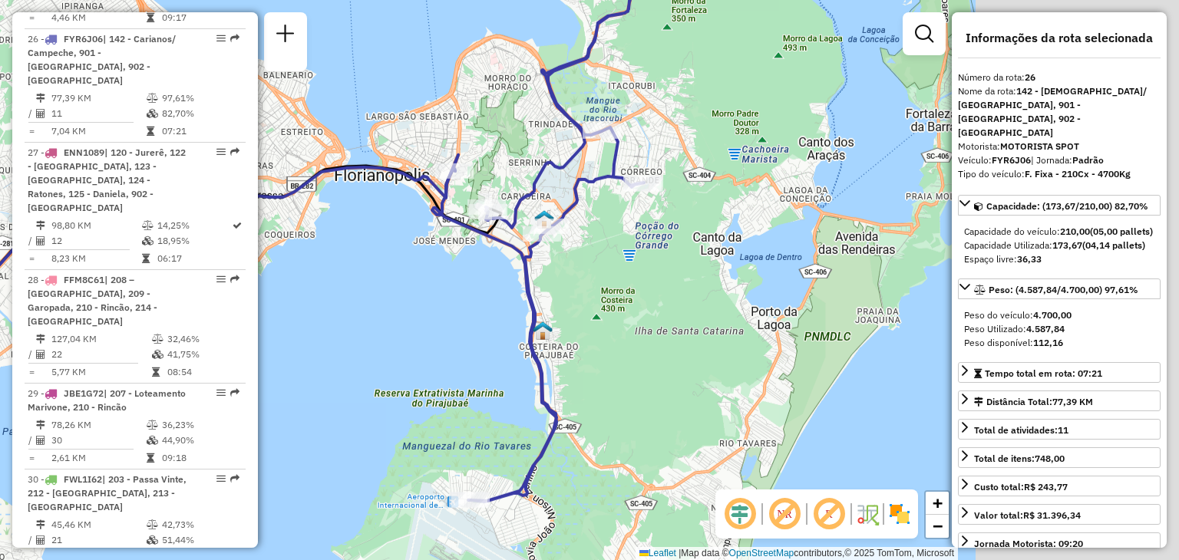
drag, startPoint x: 888, startPoint y: 302, endPoint x: 590, endPoint y: 249, distance: 303.3
click at [590, 249] on div "Janela de atendimento Grade de atendimento Capacidade Transportadoras Veículos …" at bounding box center [589, 280] width 1179 height 560
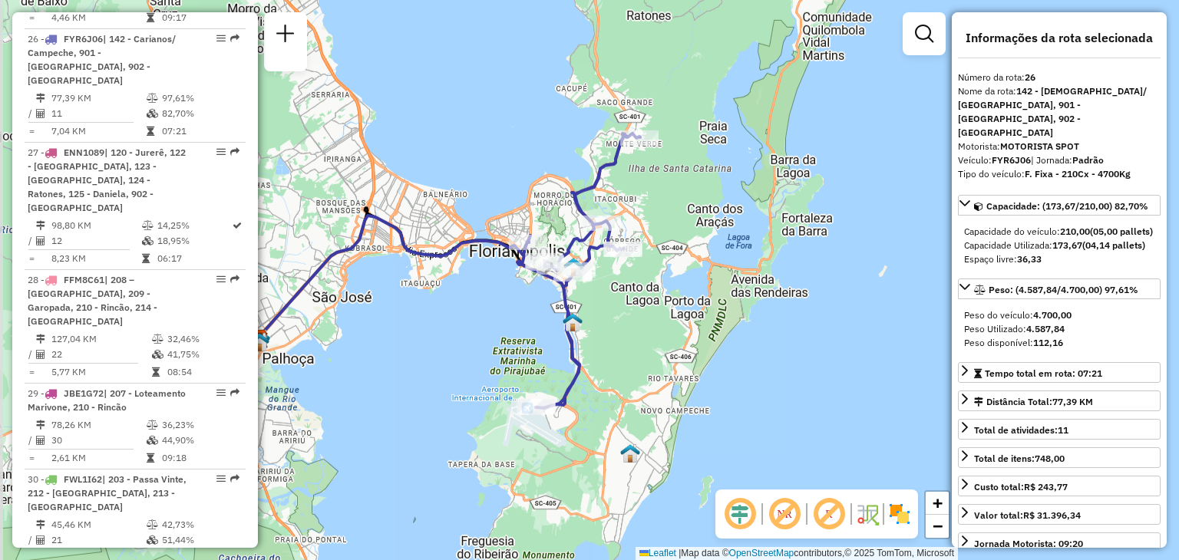
drag, startPoint x: 611, startPoint y: 275, endPoint x: 616, endPoint y: 312, distance: 37.1
click at [622, 315] on div "Janela de atendimento Grade de atendimento Capacidade Transportadoras Veículos …" at bounding box center [589, 280] width 1179 height 560
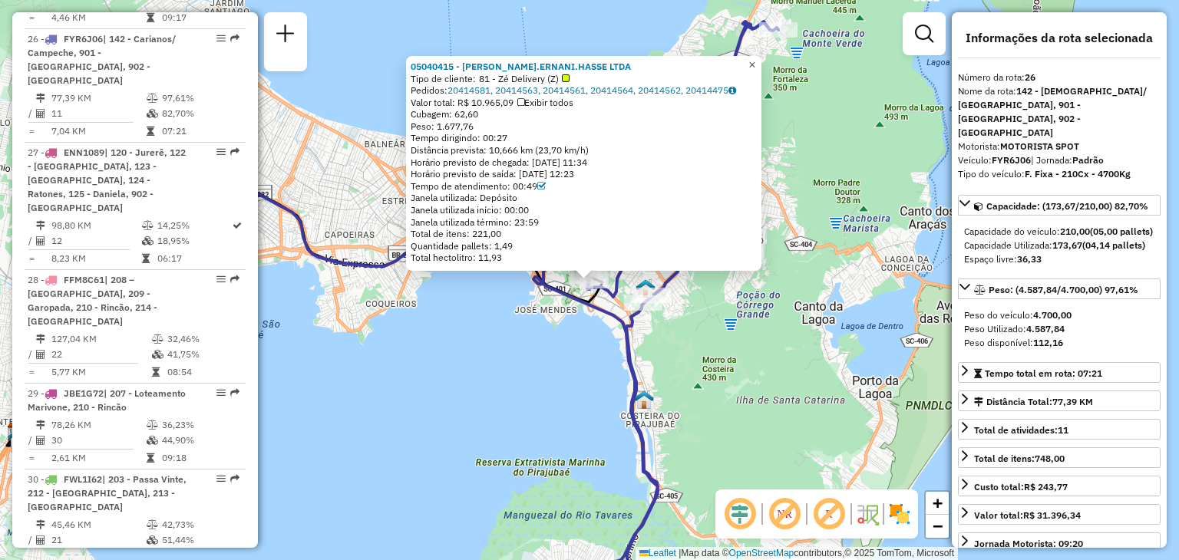
click at [755, 60] on span "×" at bounding box center [751, 64] width 7 height 13
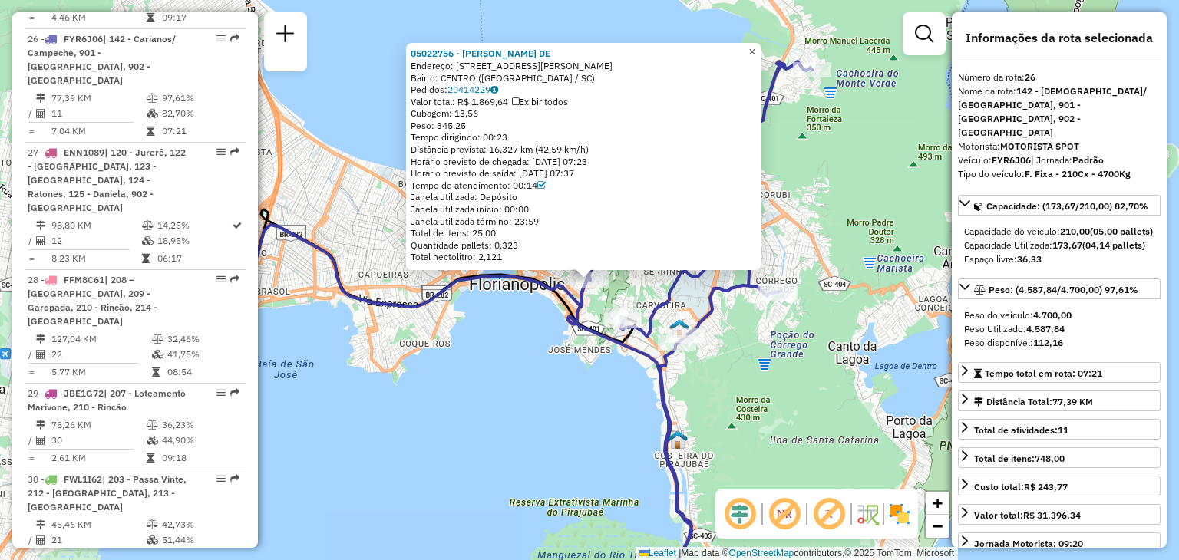
click at [755, 47] on span "×" at bounding box center [751, 51] width 7 height 13
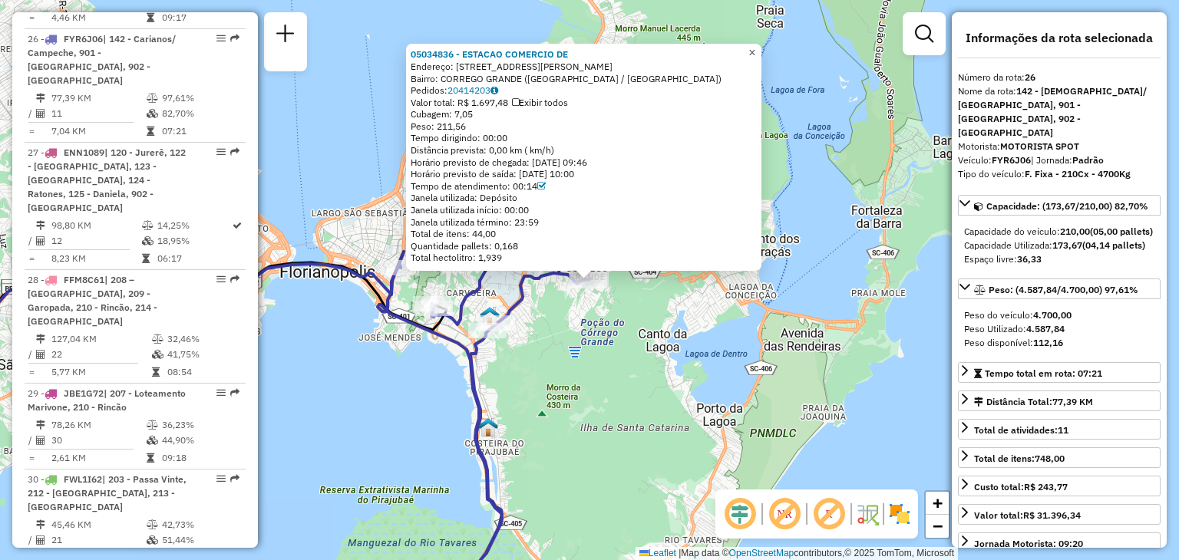
click at [755, 49] on span "×" at bounding box center [751, 52] width 7 height 13
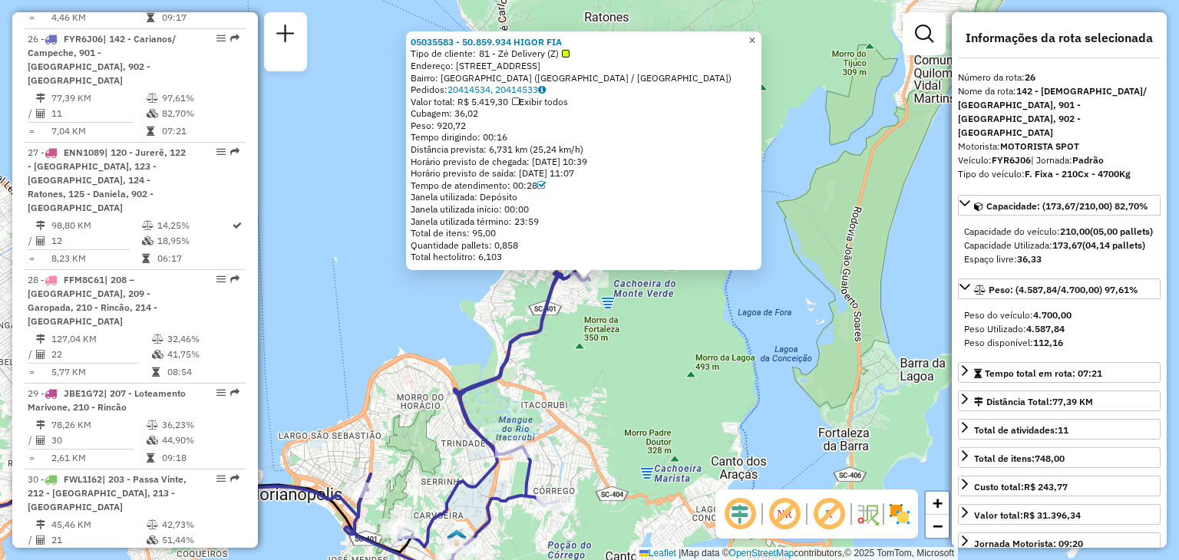
click at [755, 35] on span "×" at bounding box center [751, 40] width 7 height 13
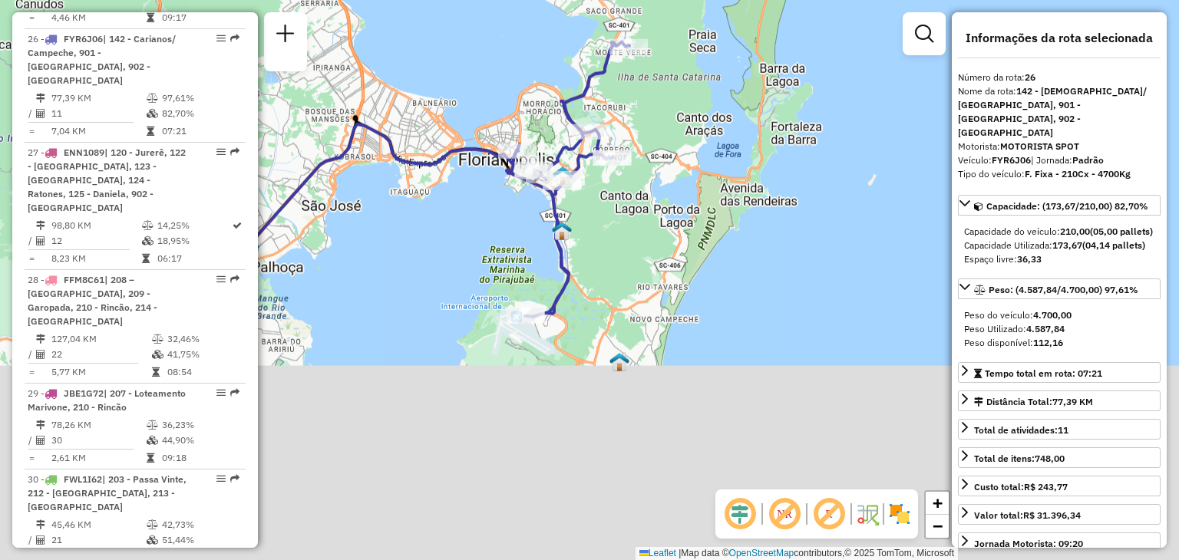
drag, startPoint x: 613, startPoint y: 424, endPoint x: 638, endPoint y: 222, distance: 203.5
click at [642, 207] on div "Janela de atendimento Grade de atendimento Capacidade Transportadoras Veículos …" at bounding box center [589, 280] width 1179 height 560
